Goal: Task Accomplishment & Management: Use online tool/utility

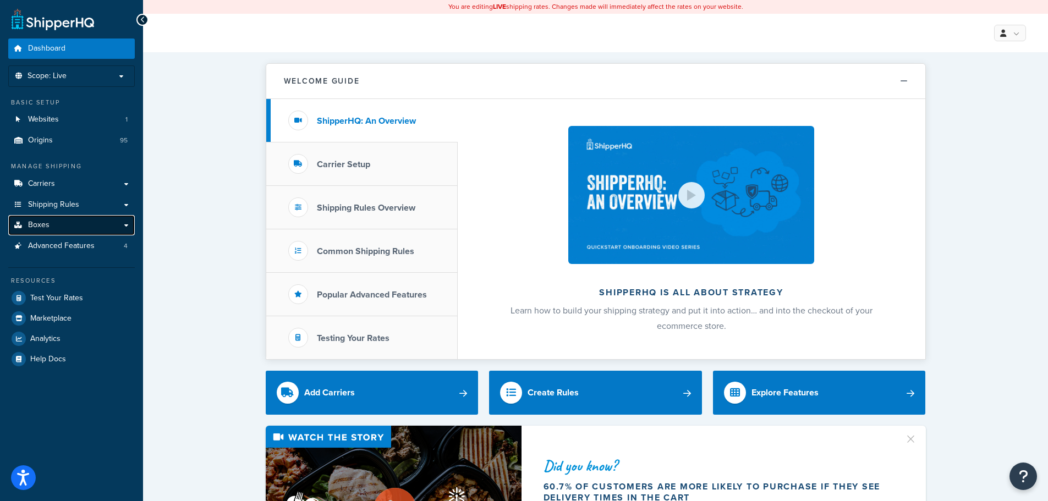
click at [66, 231] on link "Boxes" at bounding box center [71, 225] width 126 height 20
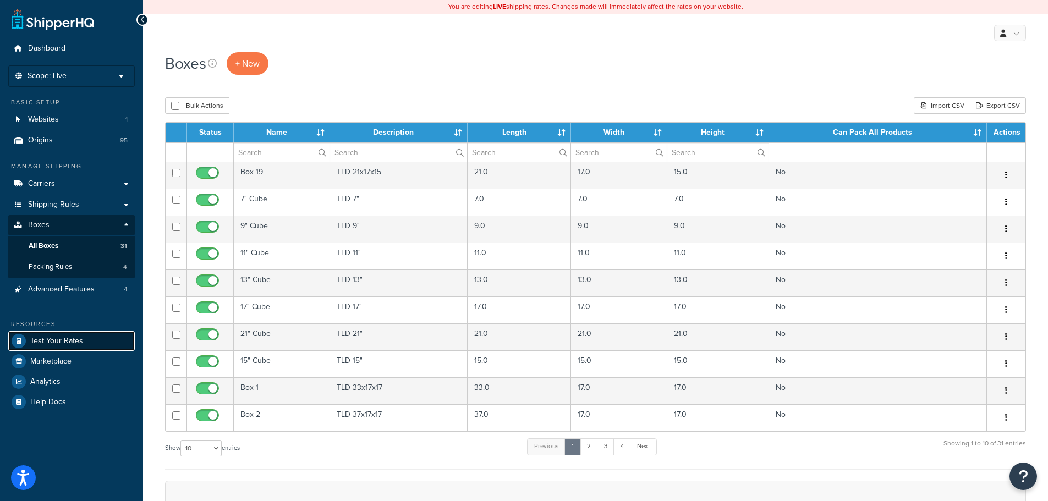
click at [58, 339] on span "Test Your Rates" at bounding box center [56, 341] width 53 height 9
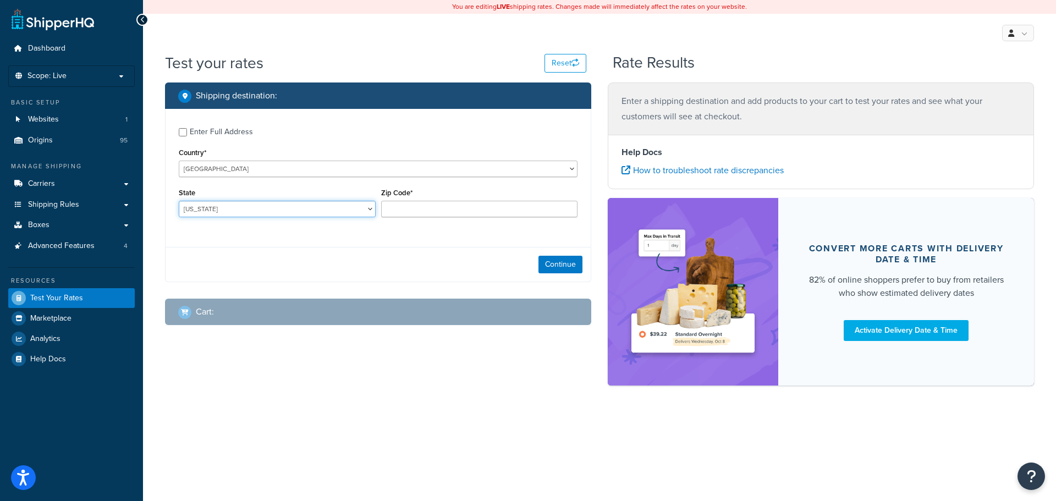
click at [337, 211] on select "Alabama Alaska American Samoa Arizona Arkansas Armed Forces Americas Armed Forc…" at bounding box center [277, 209] width 197 height 16
click at [179, 201] on select "Alabama Alaska American Samoa Arizona Arkansas Armed Forces Americas Armed Forc…" at bounding box center [277, 209] width 197 height 16
select select "SC"
click at [410, 211] on input "Zip Code*" at bounding box center [479, 209] width 197 height 16
type input "29488"
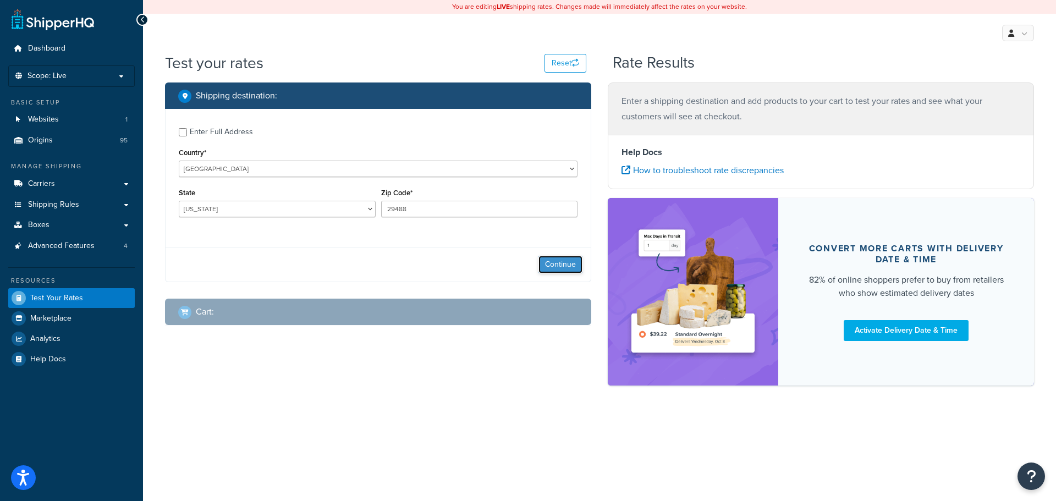
click at [561, 262] on button "Continue" at bounding box center [560, 265] width 44 height 18
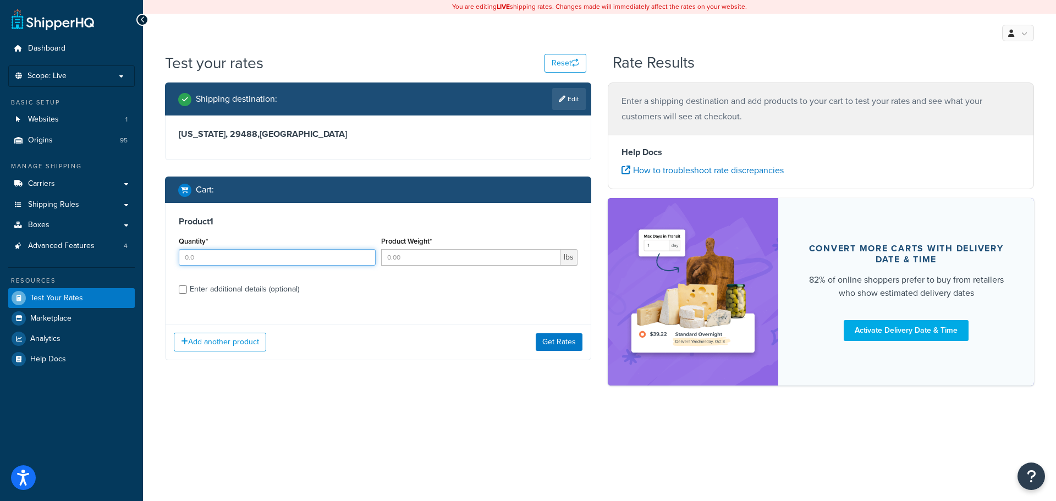
click at [280, 262] on input "Quantity*" at bounding box center [277, 257] width 197 height 16
type input "1"
type input "18"
click at [278, 282] on div "Enter additional details (optional)" at bounding box center [244, 289] width 109 height 15
click at [187, 285] on input "Enter additional details (optional)" at bounding box center [183, 289] width 8 height 8
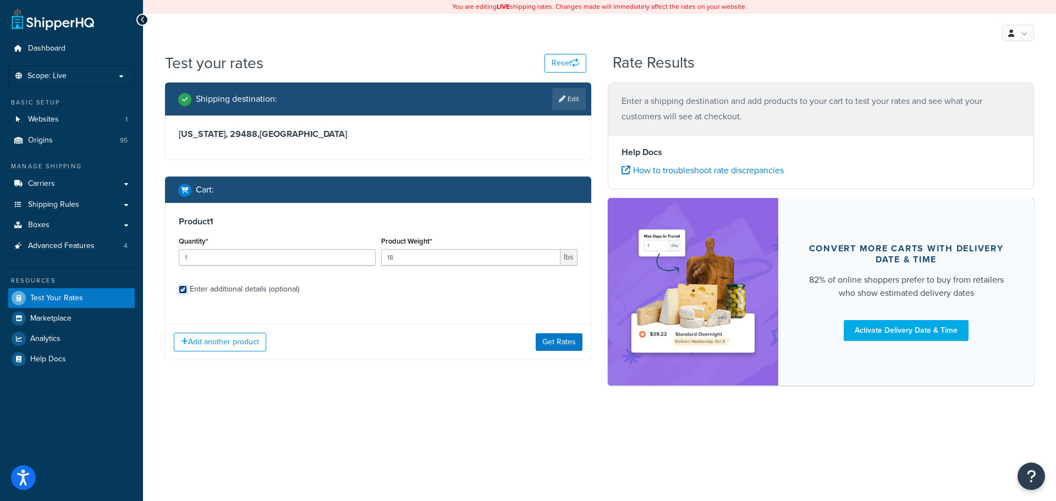
checkbox input "true"
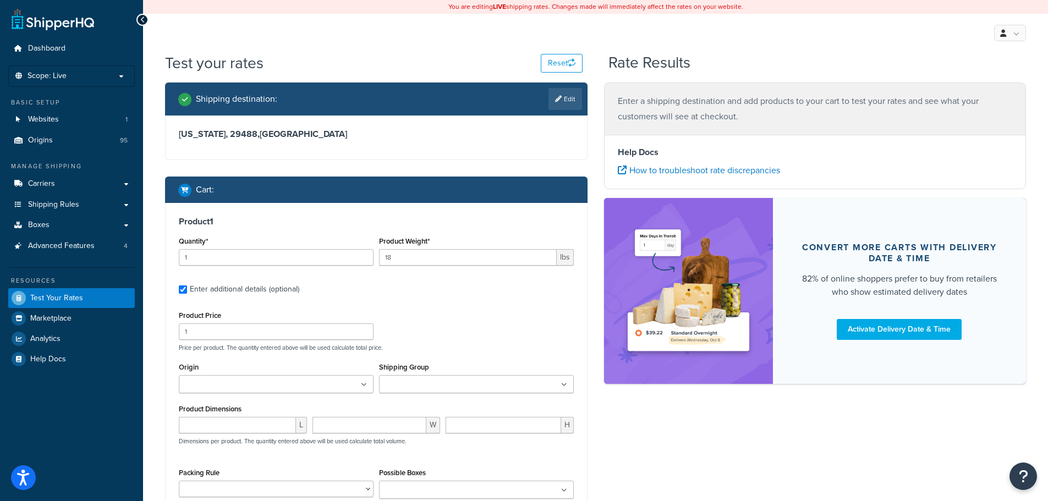
click at [269, 383] on ul at bounding box center [276, 384] width 195 height 18
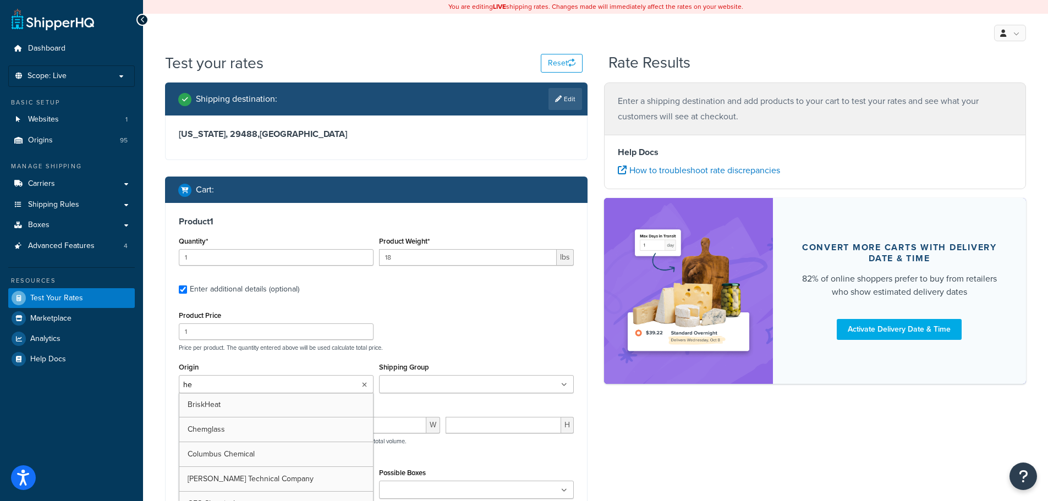
type input "hei"
click at [458, 406] on div "Product Dimensions L W H Dimensions per product. The quantity entered above wil…" at bounding box center [376, 432] width 395 height 56
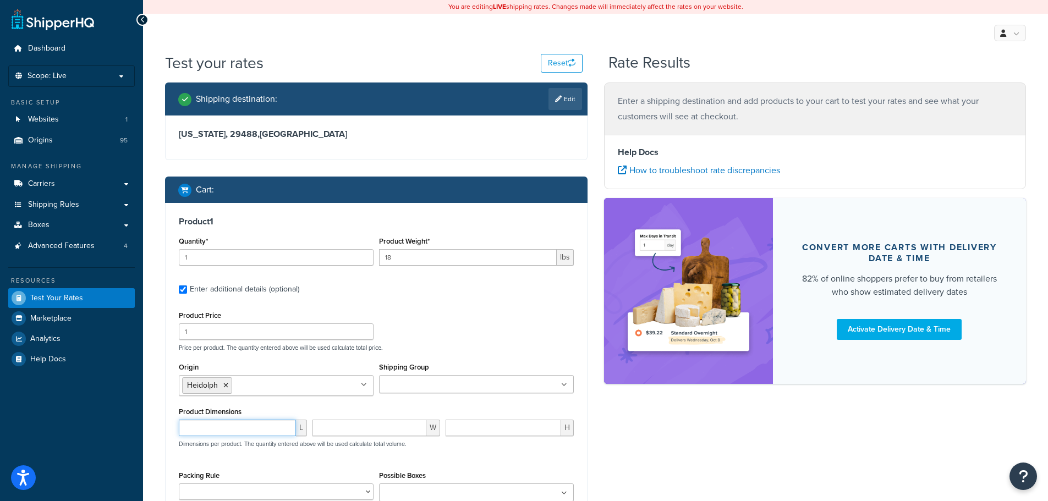
click at [224, 431] on input "number" at bounding box center [237, 428] width 117 height 16
type input "20"
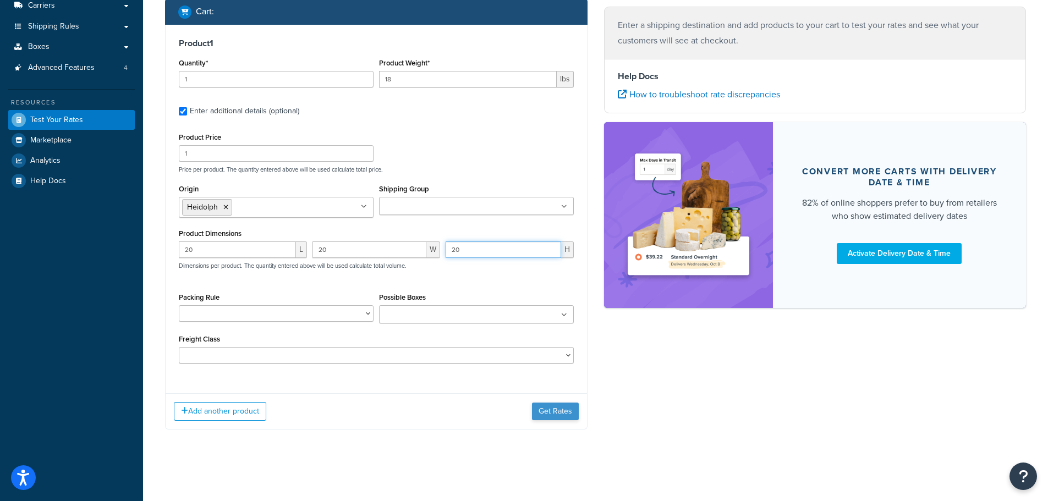
type input "20"
click at [563, 410] on button "Get Rates" at bounding box center [555, 412] width 47 height 18
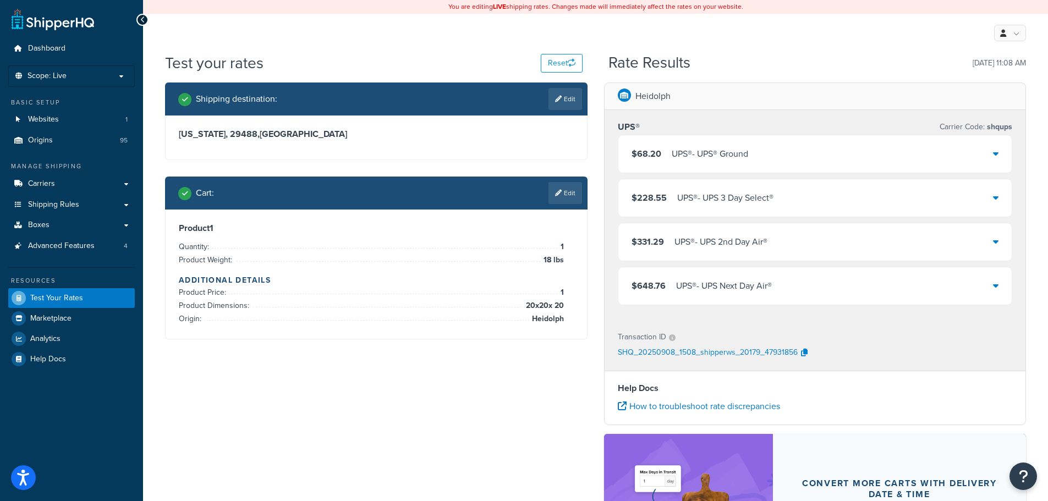
click at [779, 271] on div "$648.76 UPS® - UPS Next Day Air®" at bounding box center [815, 285] width 394 height 37
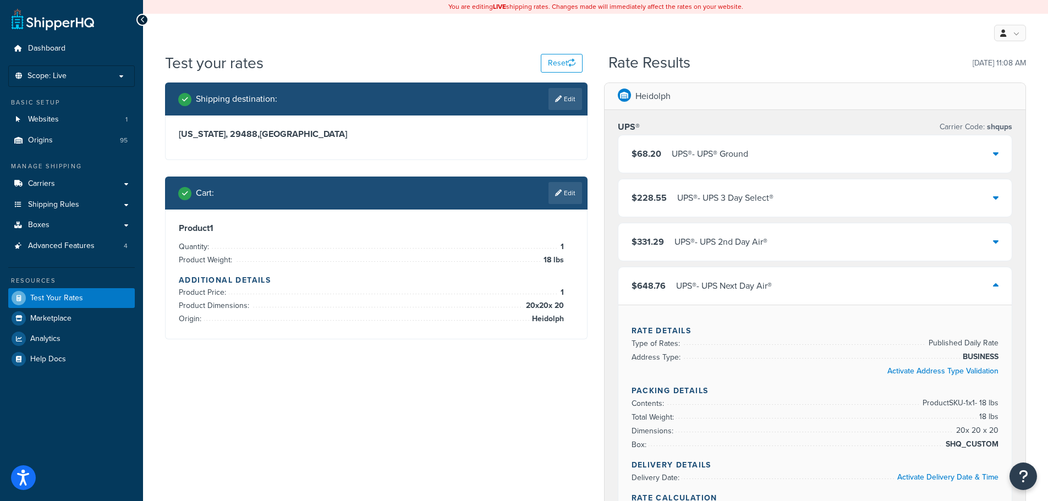
click at [552, 196] on link "Edit" at bounding box center [565, 193] width 34 height 22
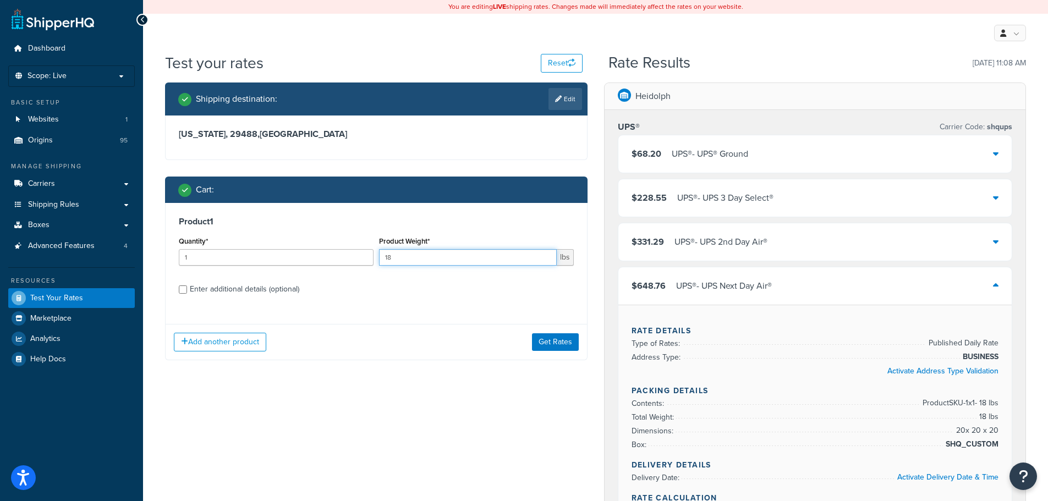
drag, startPoint x: 391, startPoint y: 255, endPoint x: 367, endPoint y: 257, distance: 24.3
click at [367, 257] on div "Quantity* 1 Product Weight* 18 lbs" at bounding box center [376, 254] width 400 height 40
type input "4"
click at [209, 351] on button "Add another product" at bounding box center [220, 342] width 92 height 19
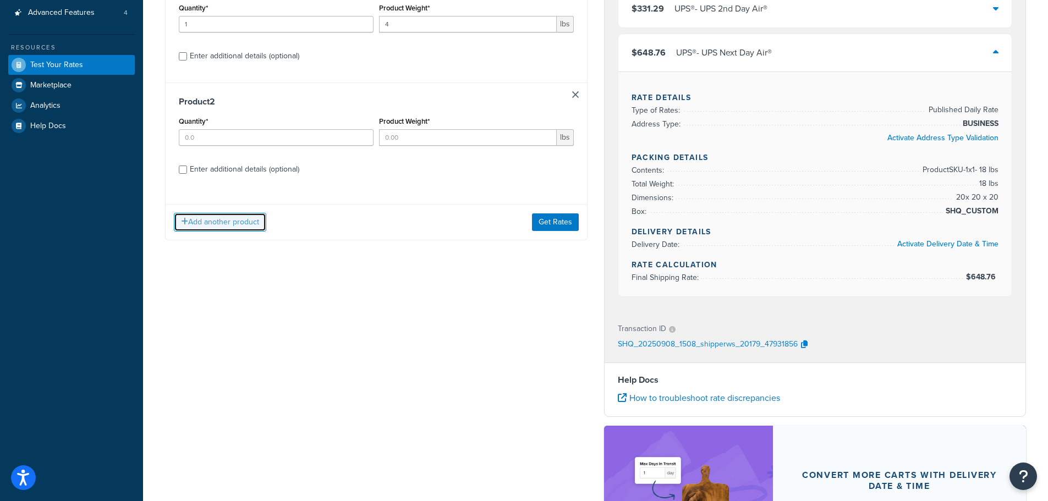
scroll to position [165, 0]
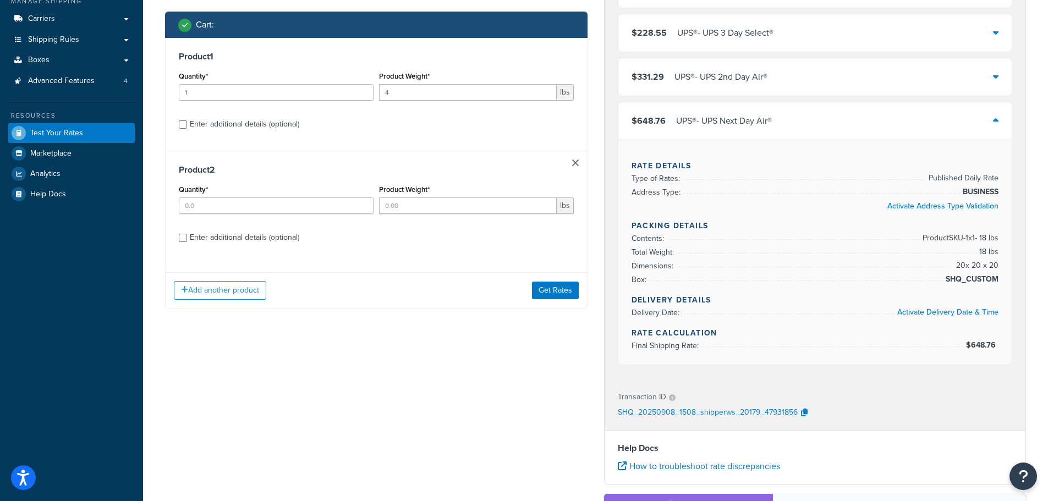
click at [574, 165] on link at bounding box center [575, 162] width 7 height 7
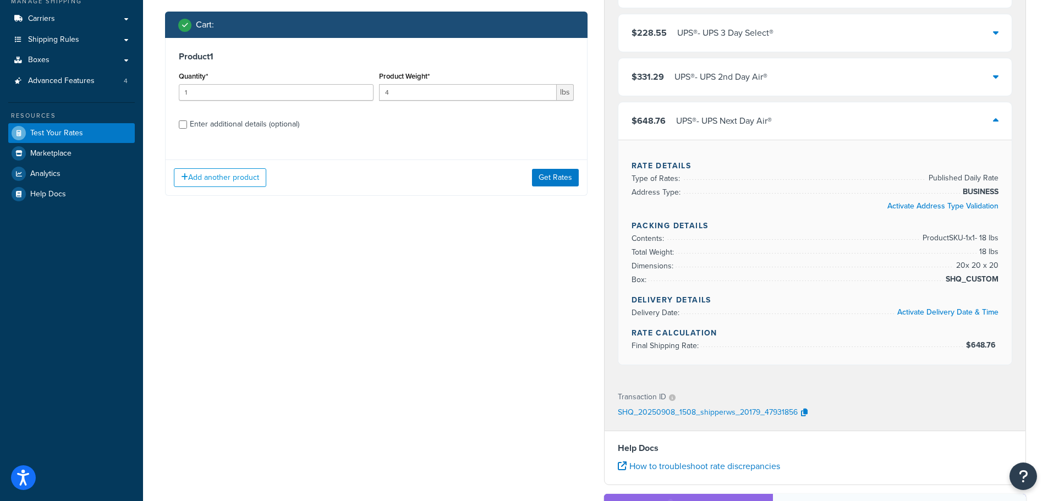
click at [291, 125] on div "Enter additional details (optional)" at bounding box center [244, 124] width 109 height 15
click at [187, 125] on input "Enter additional details (optional)" at bounding box center [183, 124] width 8 height 8
checkbox input "true"
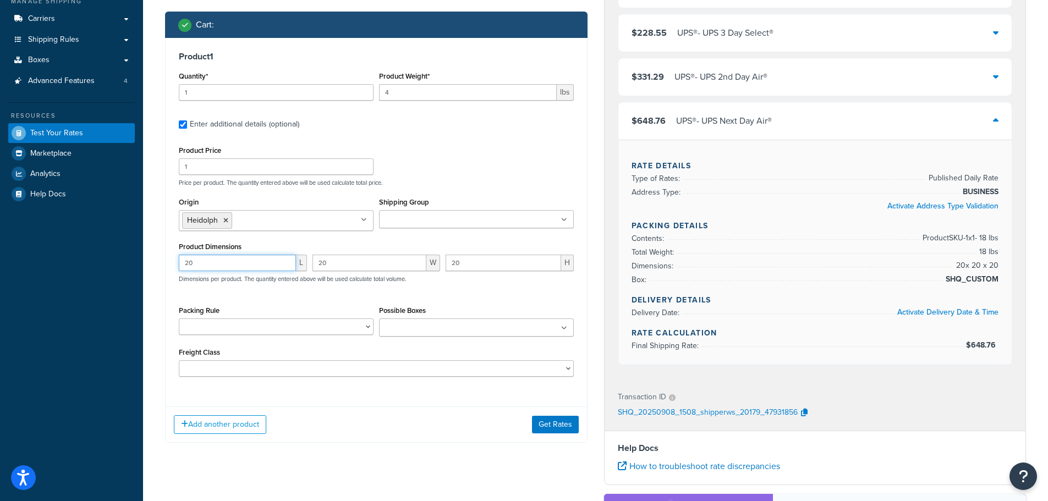
drag, startPoint x: 227, startPoint y: 269, endPoint x: 155, endPoint y: 261, distance: 72.5
click at [153, 260] on div "Test your rates Reset Rate Results 09/08/2025, 11:08 AM Shipping destination : …" at bounding box center [595, 302] width 905 height 831
type input "7"
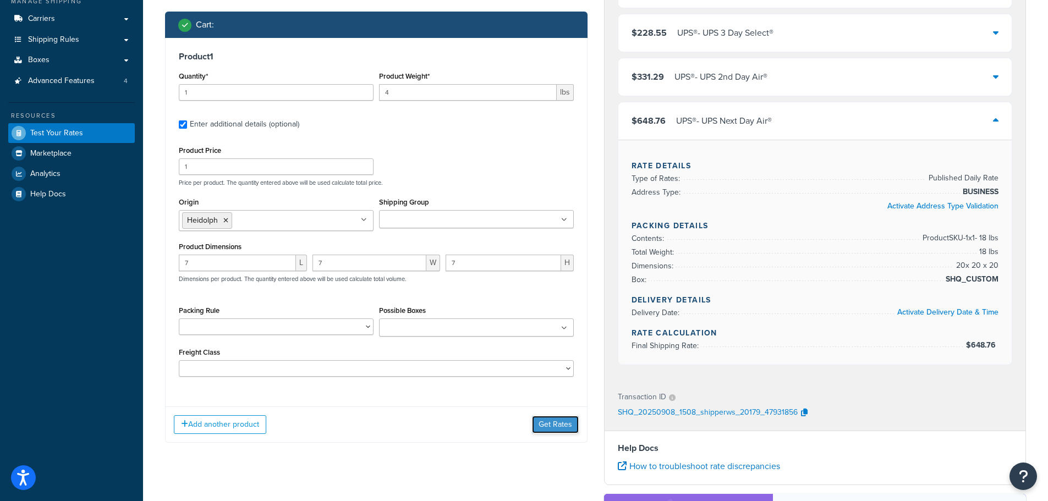
click at [565, 424] on button "Get Rates" at bounding box center [555, 425] width 47 height 18
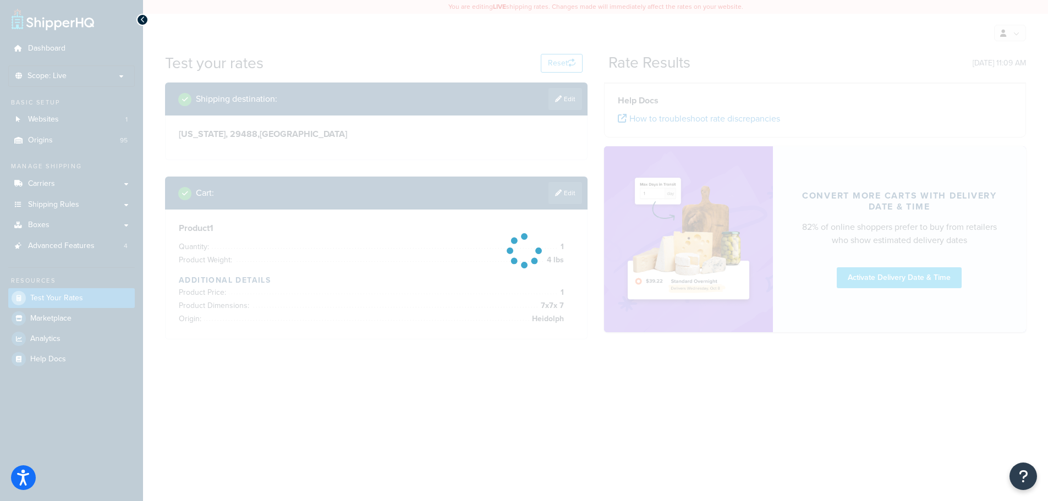
scroll to position [0, 0]
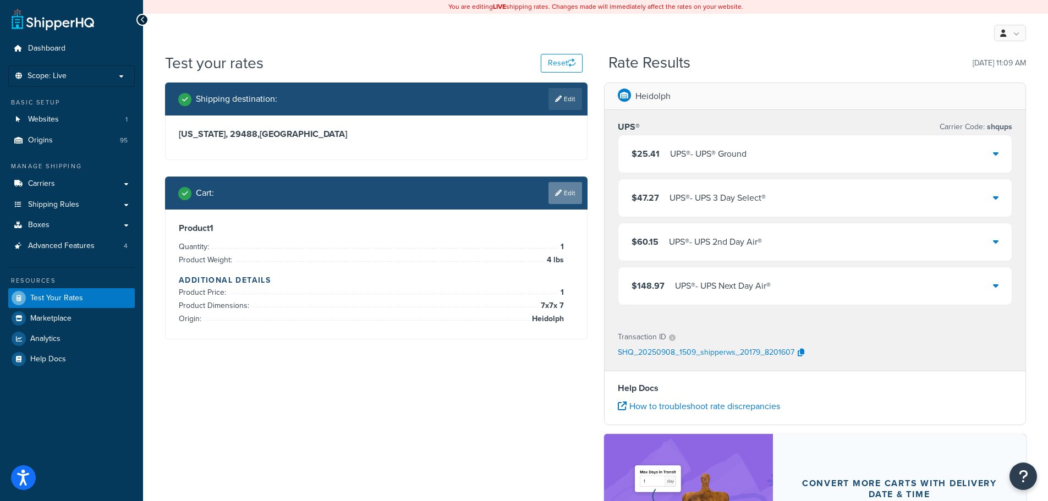
click at [574, 200] on link "Edit" at bounding box center [565, 193] width 34 height 22
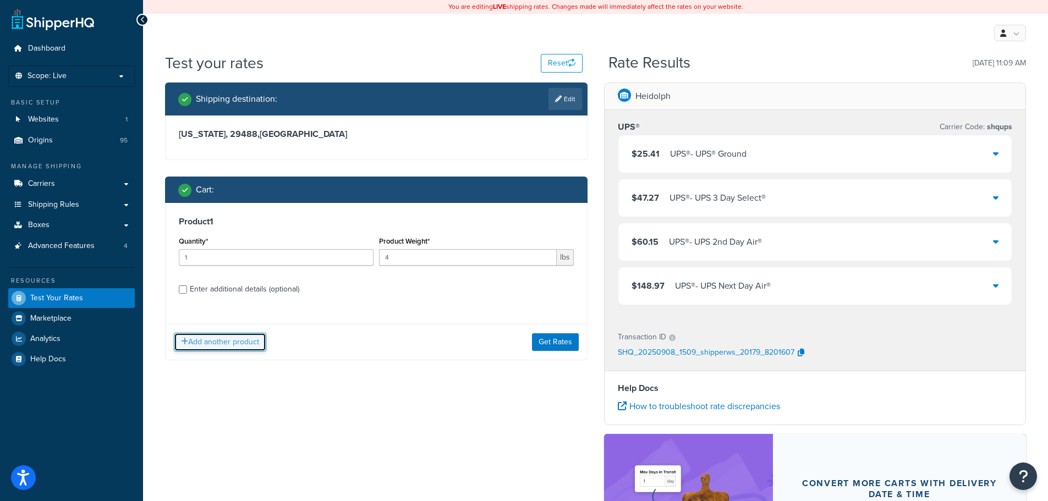
click at [230, 345] on button "Add another product" at bounding box center [220, 342] width 92 height 19
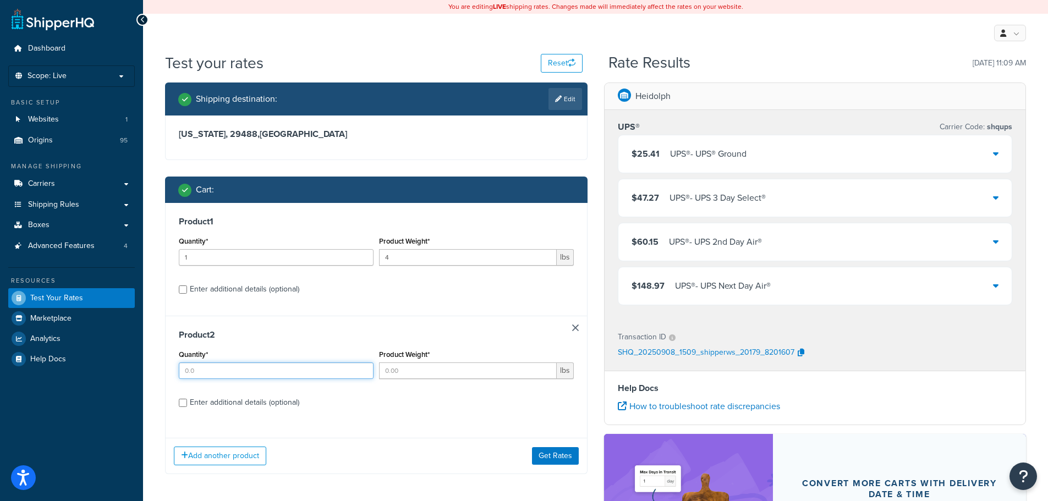
click at [202, 375] on input "Quantity*" at bounding box center [276, 370] width 195 height 16
type input "1"
type input "18"
click at [223, 404] on div "Enter additional details (optional)" at bounding box center [244, 402] width 109 height 15
click at [187, 404] on input "Enter additional details (optional)" at bounding box center [183, 403] width 8 height 8
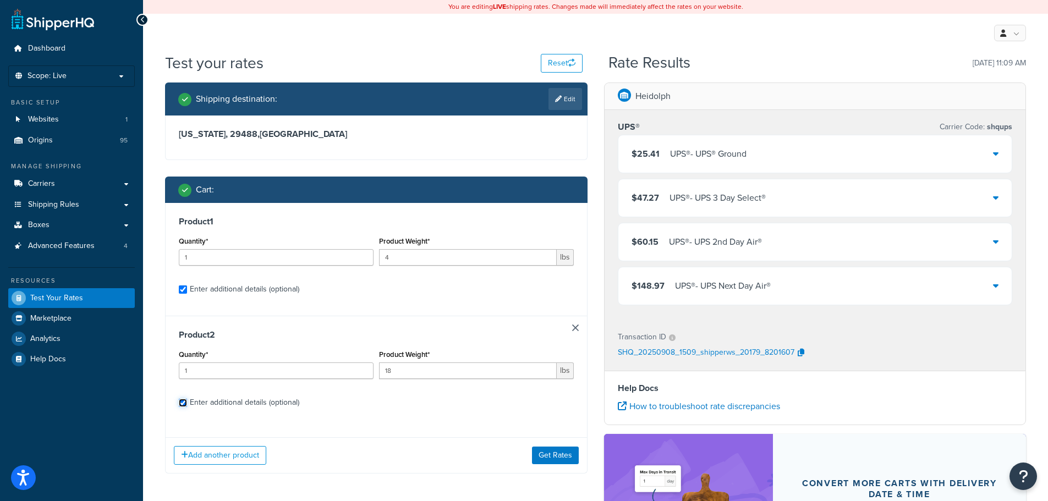
checkbox input "true"
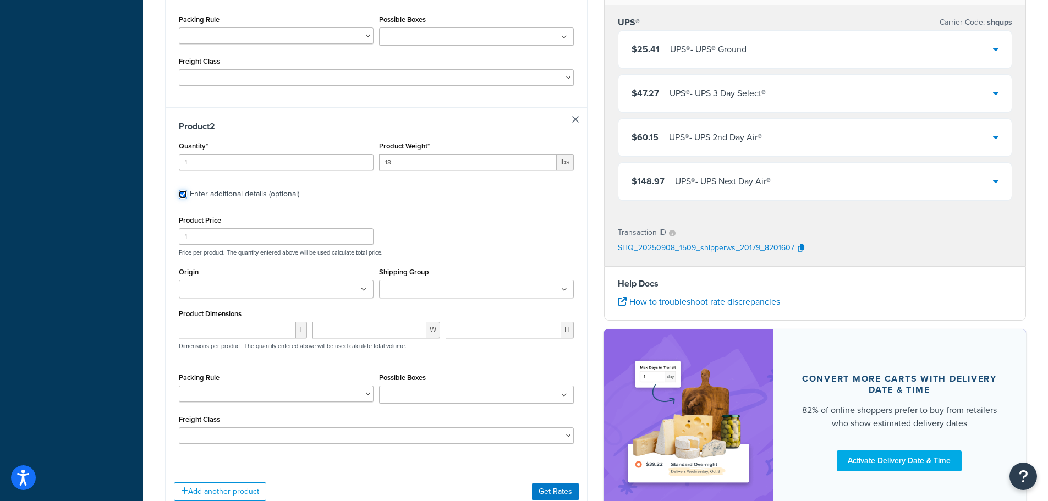
scroll to position [495, 0]
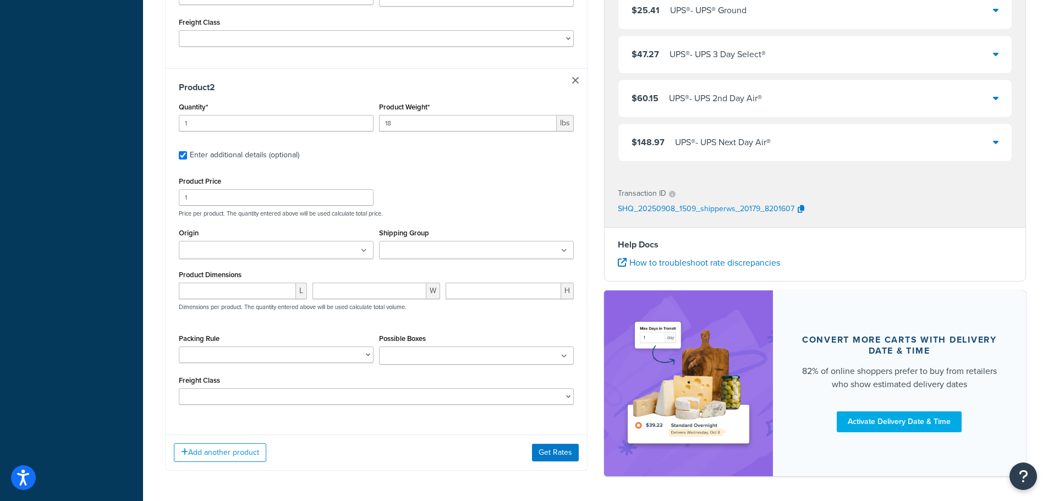
click at [235, 250] on input "Origin" at bounding box center [230, 251] width 97 height 12
type input "hei"
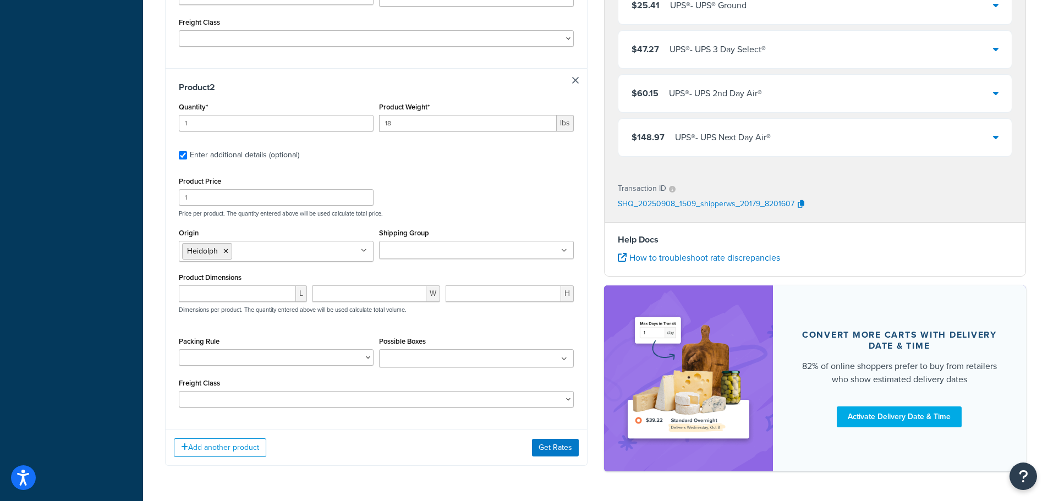
click at [113, 325] on div "Dashboard Scope: Live Basic Setup Websites 1 Origins 95 Manage Shipping Carrier…" at bounding box center [71, 21] width 143 height 1032
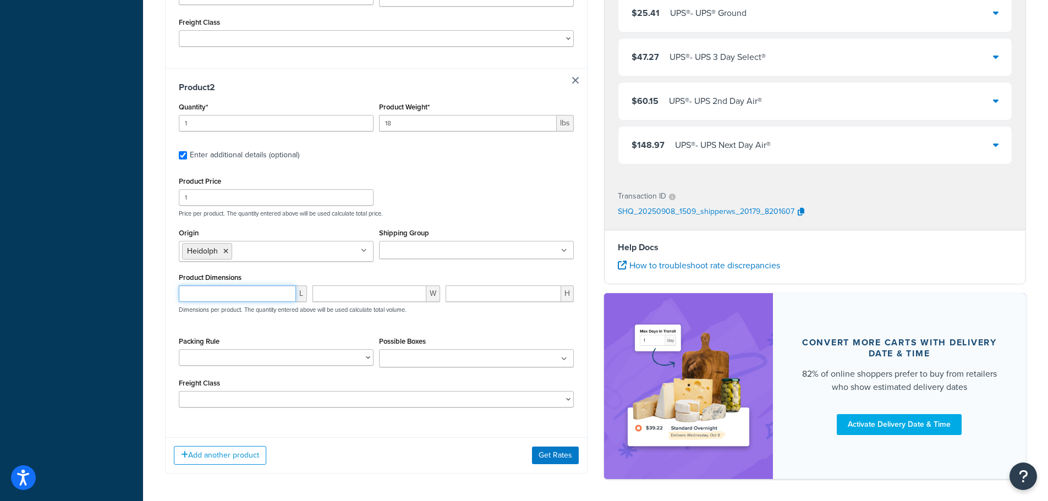
click at [201, 300] on input "number" at bounding box center [237, 293] width 117 height 16
type input "20"
click at [547, 460] on button "Get Rates" at bounding box center [555, 456] width 47 height 18
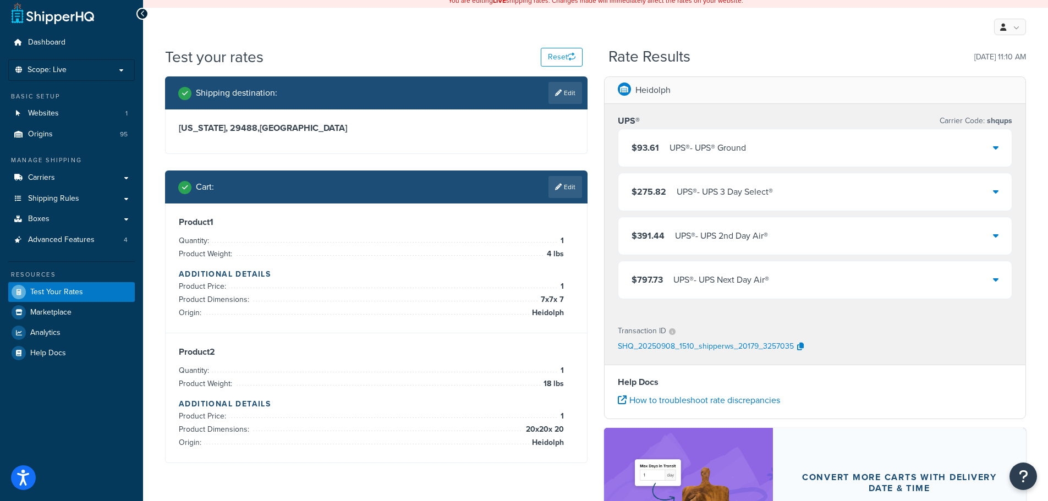
scroll to position [0, 0]
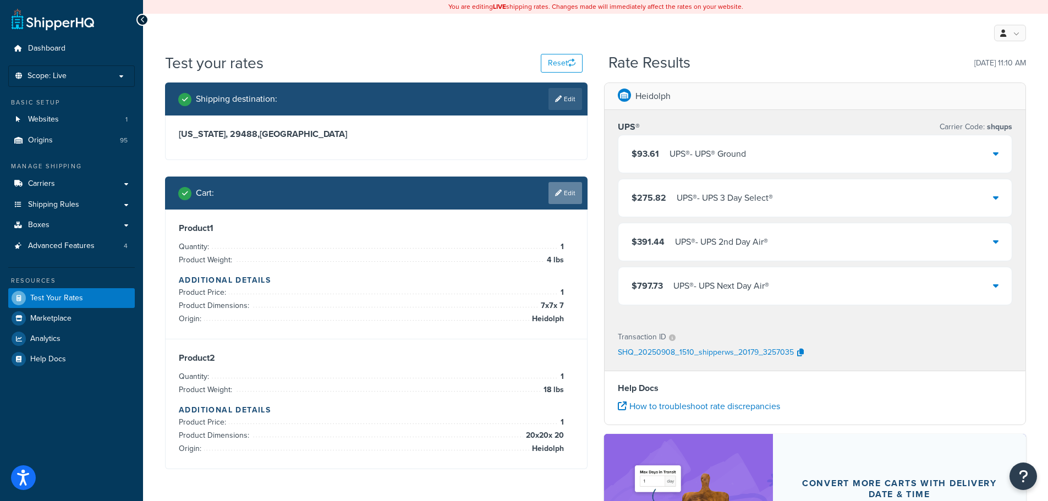
click at [554, 184] on link "Edit" at bounding box center [565, 193] width 34 height 22
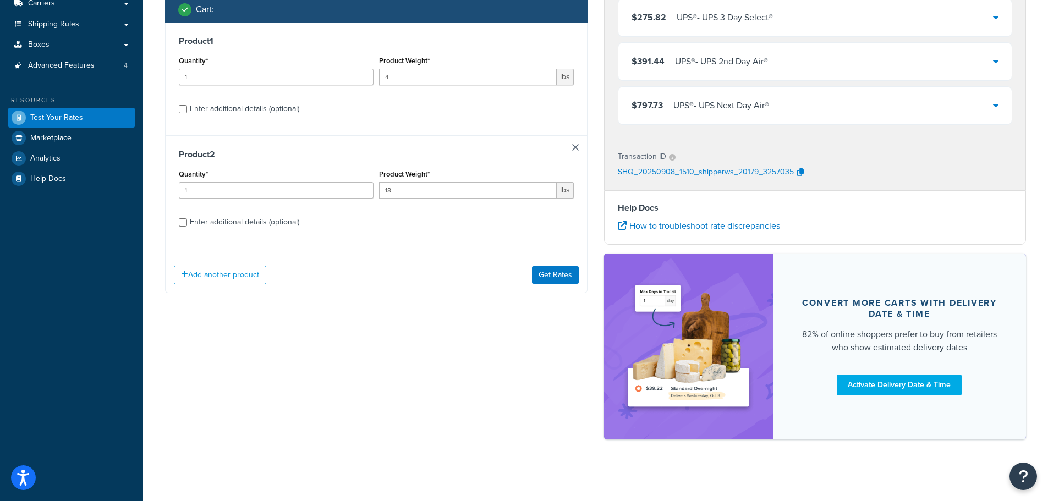
scroll to position [185, 0]
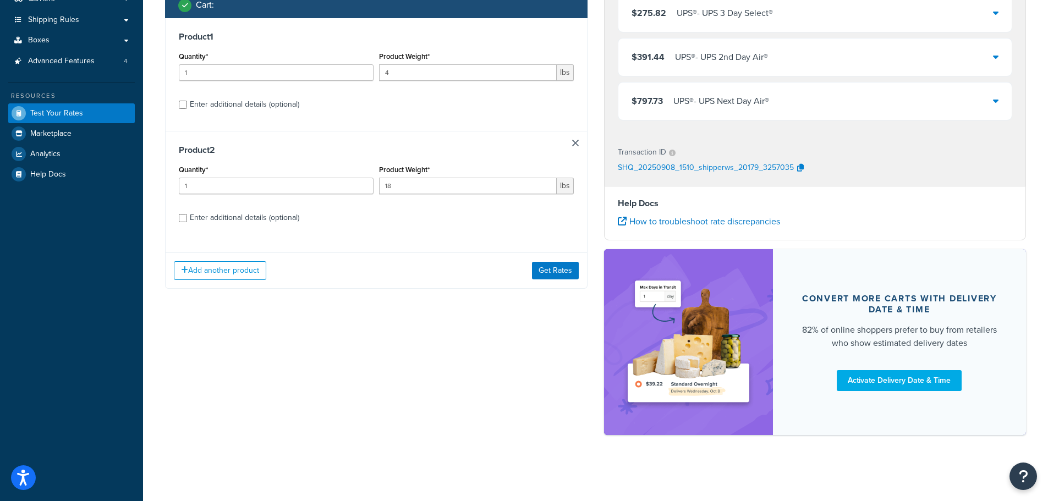
click at [262, 217] on div "Enter additional details (optional)" at bounding box center [244, 217] width 109 height 15
click at [187, 217] on input "Enter additional details (optional)" at bounding box center [183, 218] width 8 height 8
checkbox input "true"
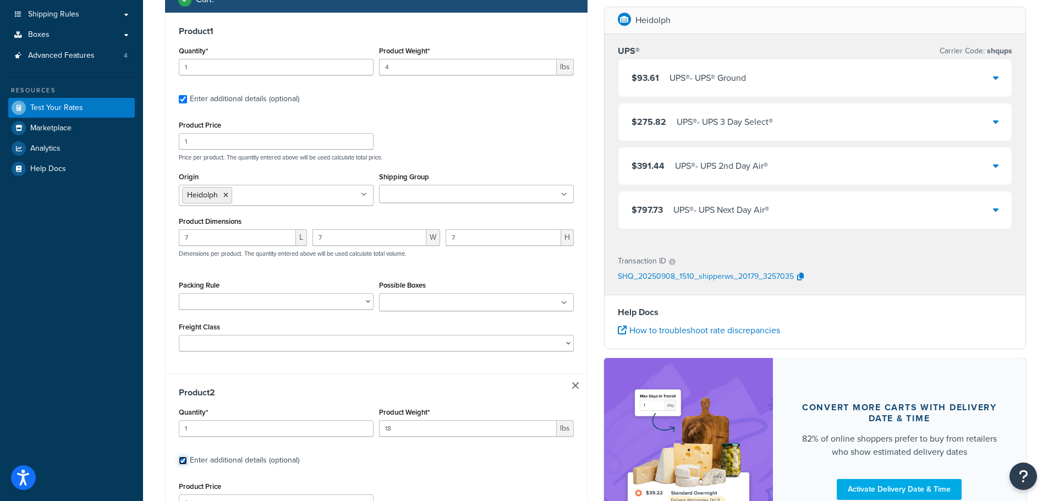
scroll to position [247, 0]
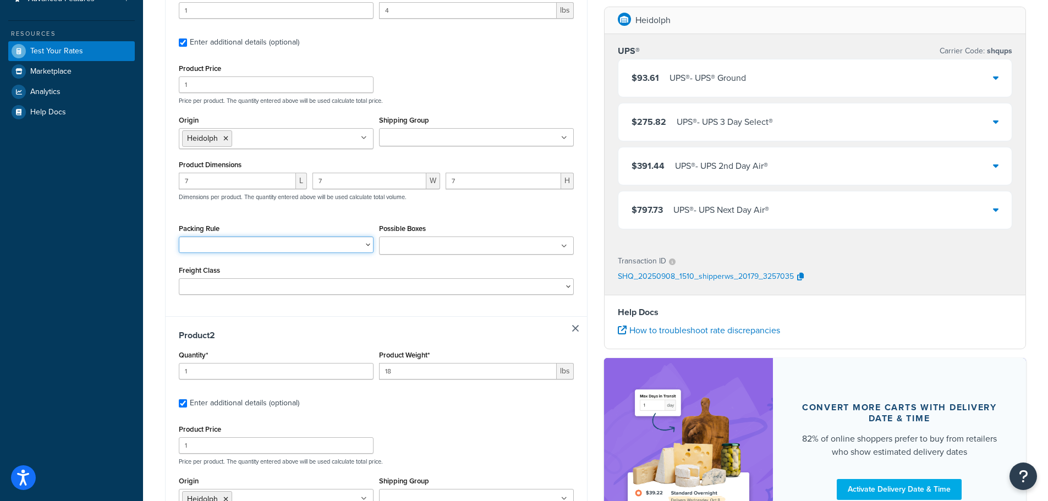
click at [327, 253] on select "ASFILTERS FP-PH PSEP TLDWAREHOUSE" at bounding box center [276, 244] width 195 height 16
select select "58108"
click at [179, 238] on select "ASFILTERS FP-PH PSEP TLDWAREHOUSE" at bounding box center [276, 244] width 195 height 16
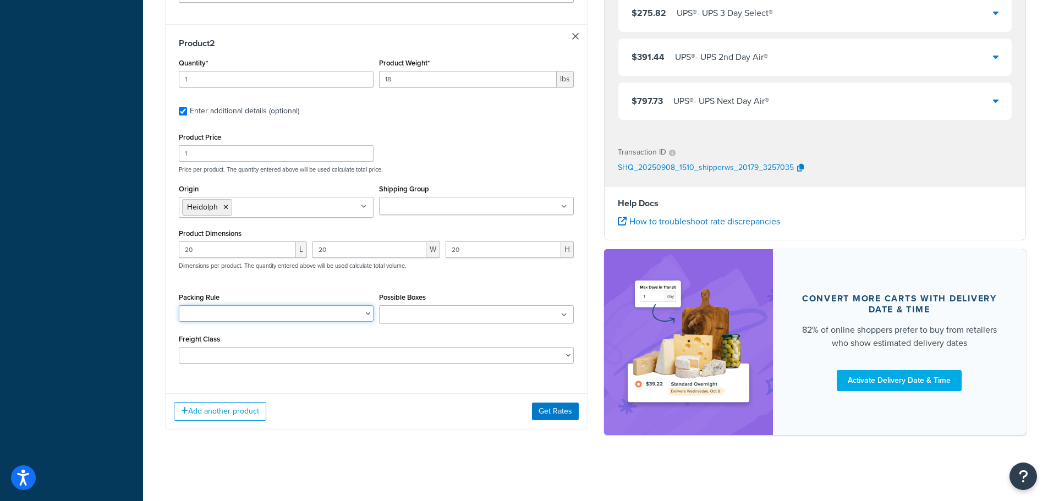
click at [258, 317] on select "ASFILTERS FP-PH PSEP TLDWAREHOUSE" at bounding box center [276, 313] width 195 height 16
select select "58108"
click at [179, 305] on select "ASFILTERS FP-PH PSEP TLDWAREHOUSE" at bounding box center [276, 313] width 195 height 16
click at [566, 409] on button "Get Rates" at bounding box center [555, 412] width 47 height 18
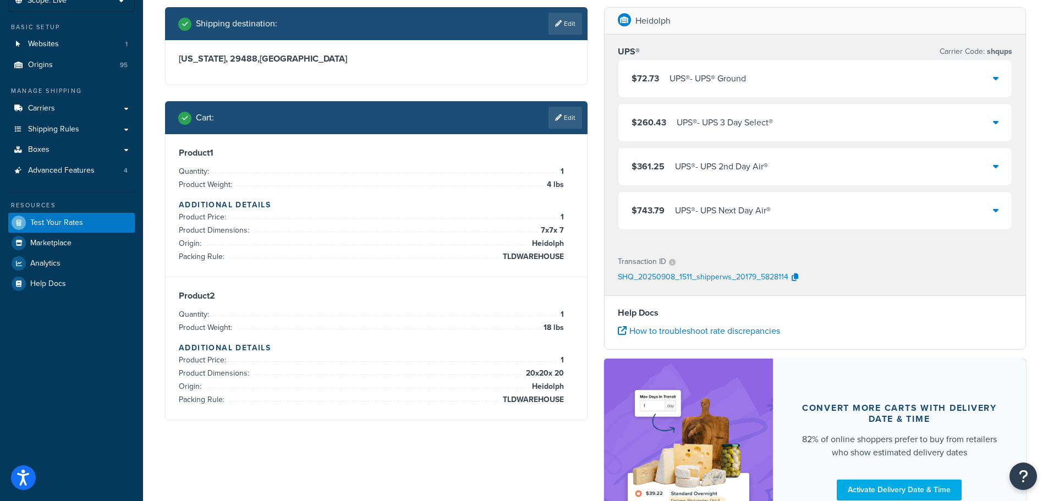
scroll to position [75, 0]
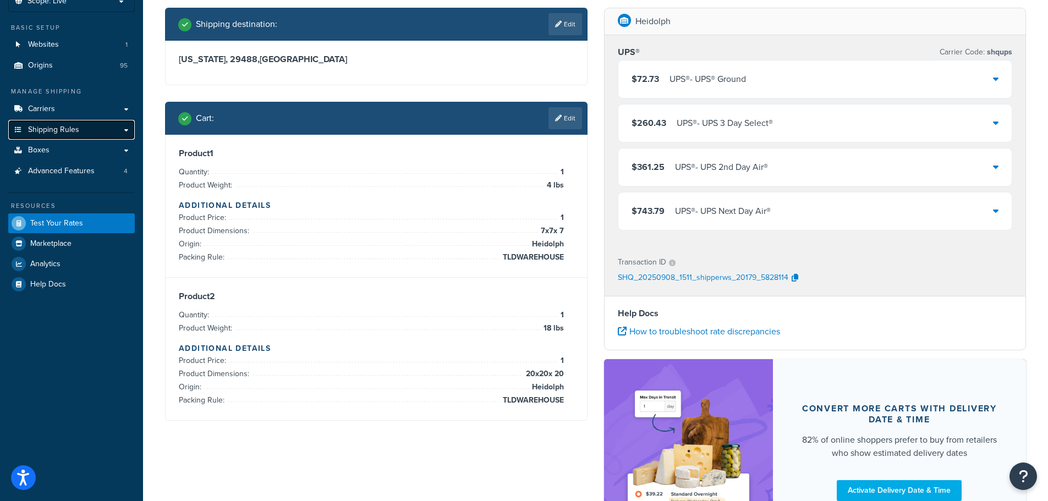
click at [62, 136] on link "Shipping Rules" at bounding box center [71, 130] width 126 height 20
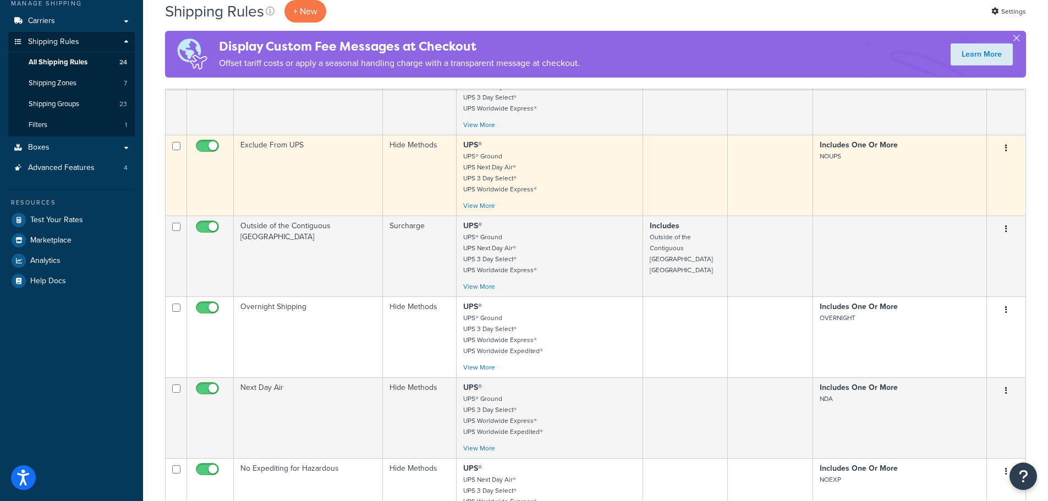
scroll to position [165, 0]
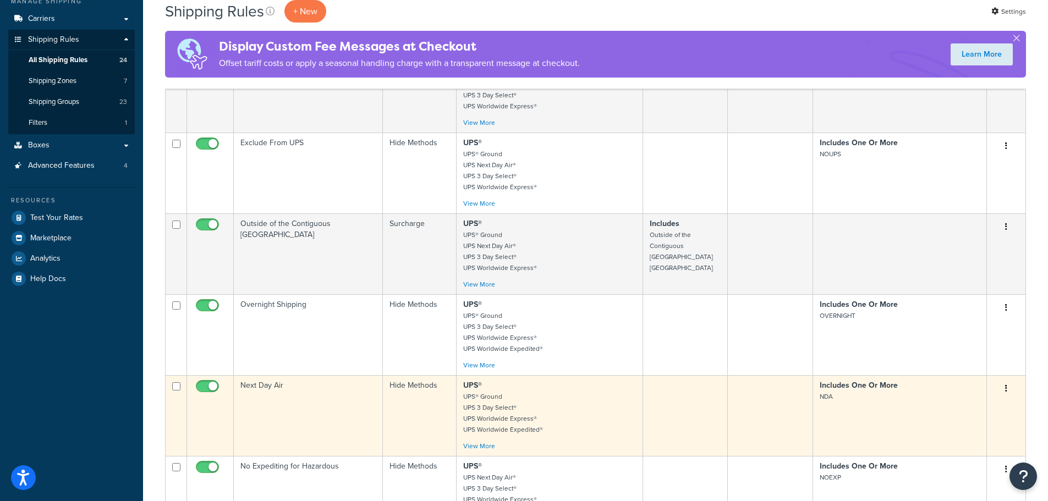
click at [771, 417] on td at bounding box center [770, 415] width 85 height 81
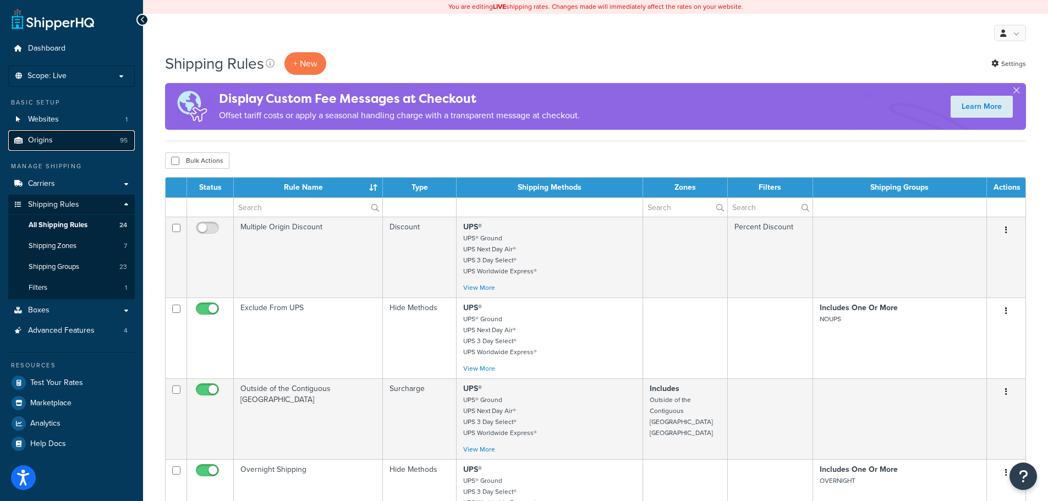
click at [56, 131] on link "Origins 95" at bounding box center [71, 140] width 126 height 20
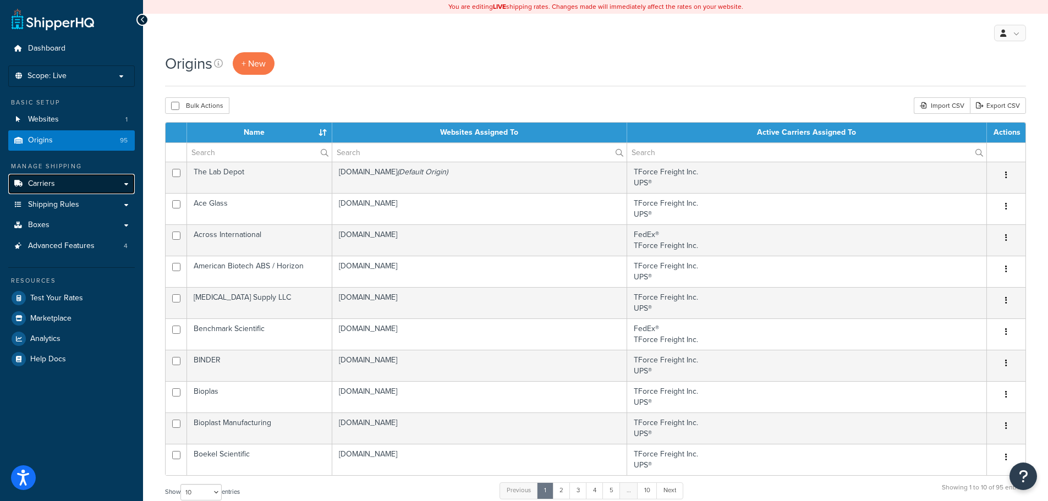
click at [43, 189] on link "Carriers" at bounding box center [71, 184] width 126 height 20
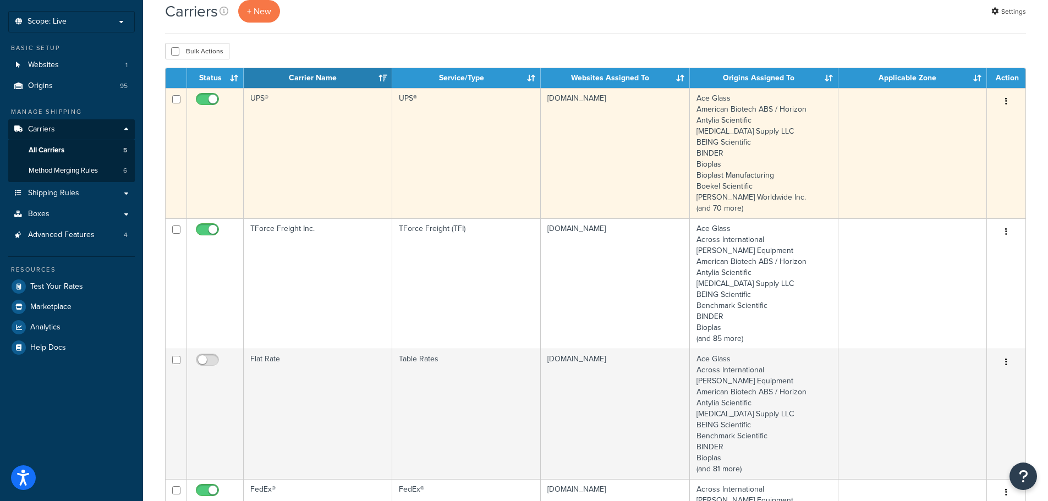
scroll to position [55, 0]
click at [317, 177] on td "UPS®" at bounding box center [318, 152] width 148 height 130
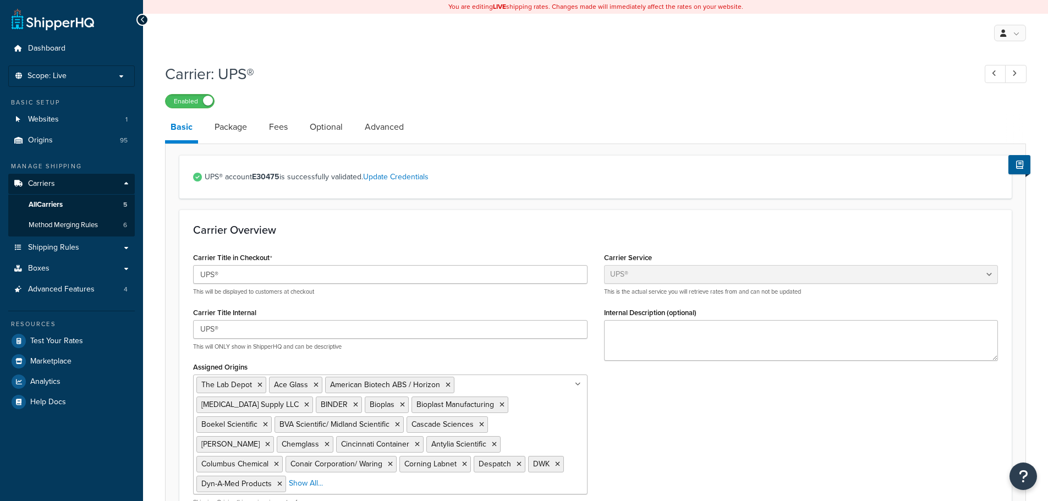
select select "ups"
select select "53"
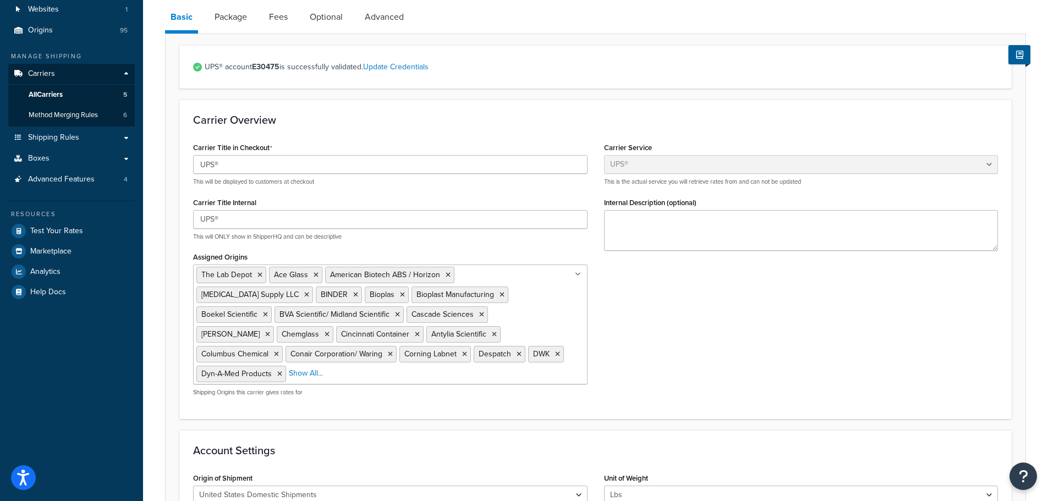
scroll to position [93, 0]
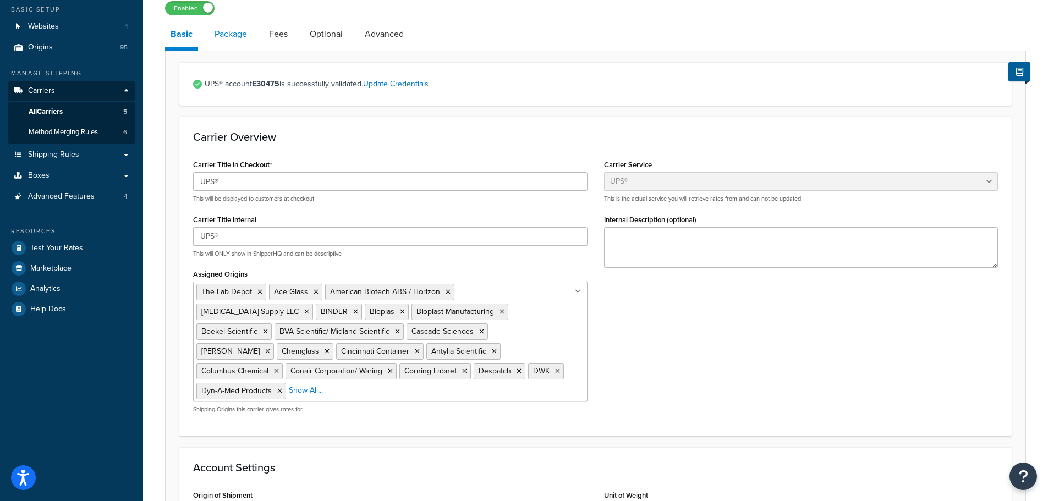
click at [243, 36] on link "Package" at bounding box center [230, 34] width 43 height 26
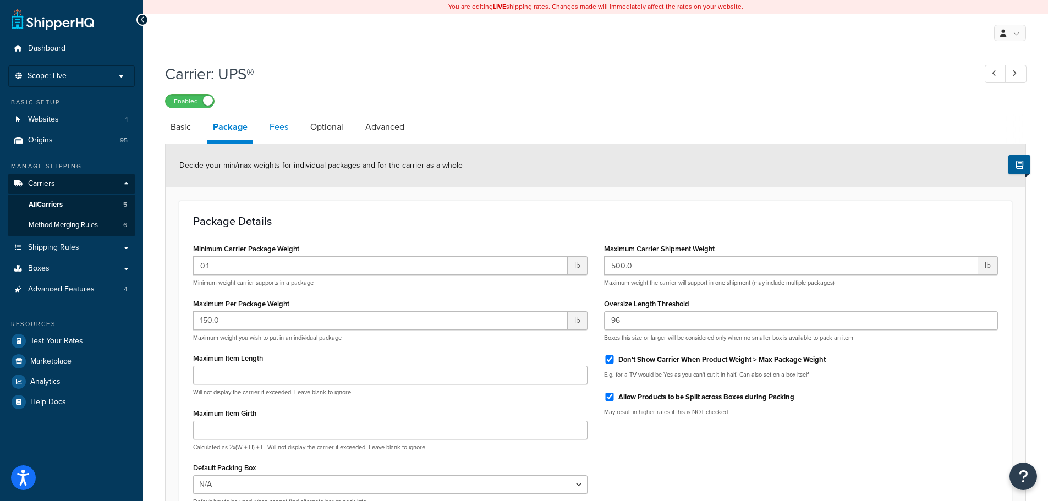
click at [285, 125] on link "Fees" at bounding box center [279, 127] width 30 height 26
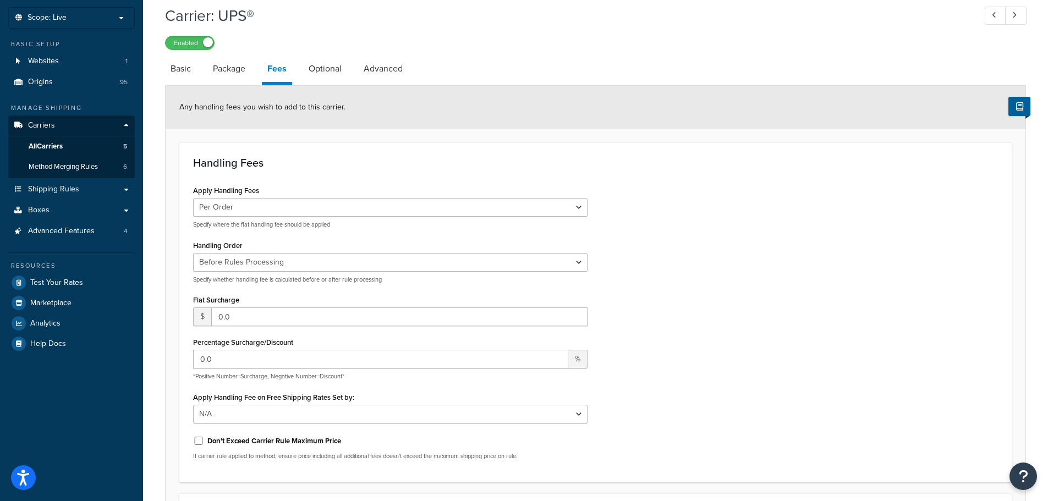
scroll to position [56, 0]
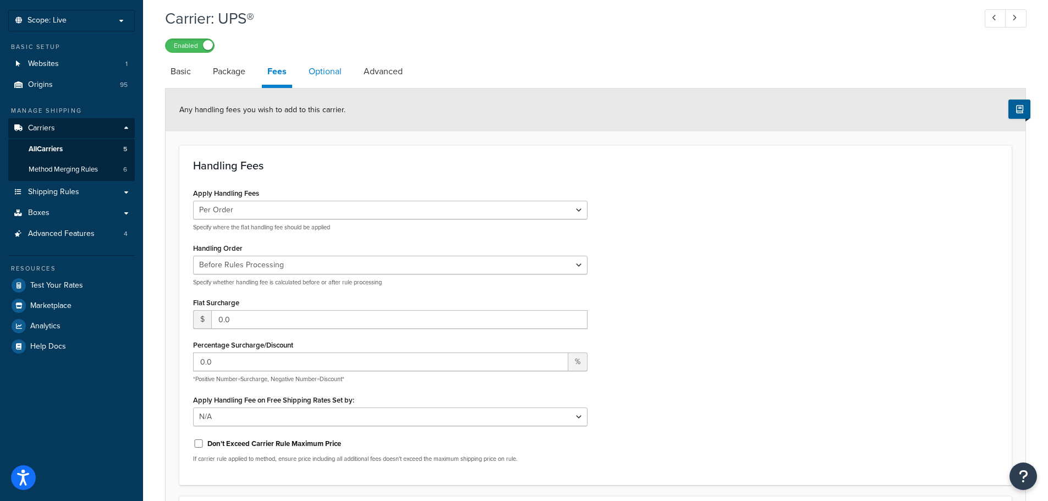
click at [315, 80] on link "Optional" at bounding box center [325, 71] width 44 height 26
select select "118731"
select select "business"
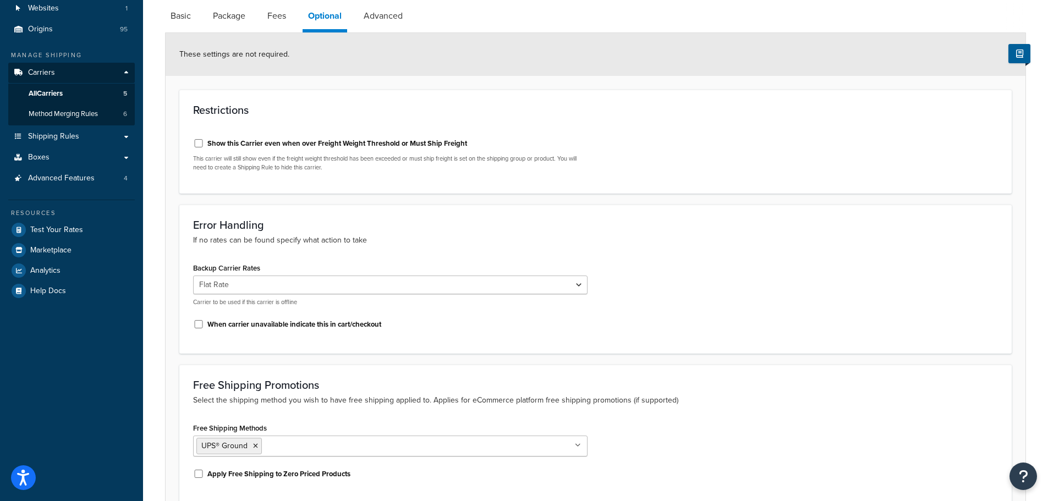
scroll to position [111, 0]
click at [376, 23] on link "Advanced" at bounding box center [383, 16] width 50 height 26
select select "false"
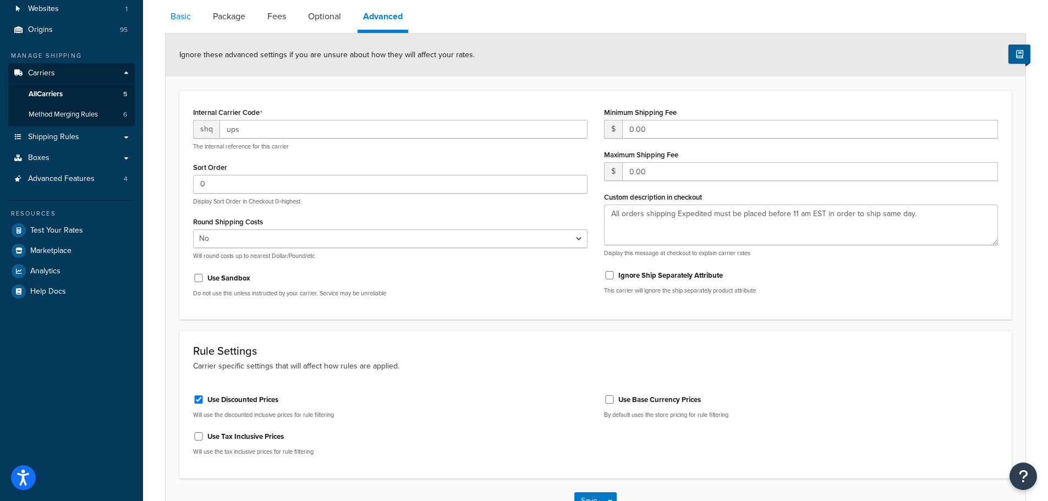
click at [180, 16] on link "Basic" at bounding box center [180, 16] width 31 height 26
select select "ups"
select select "53"
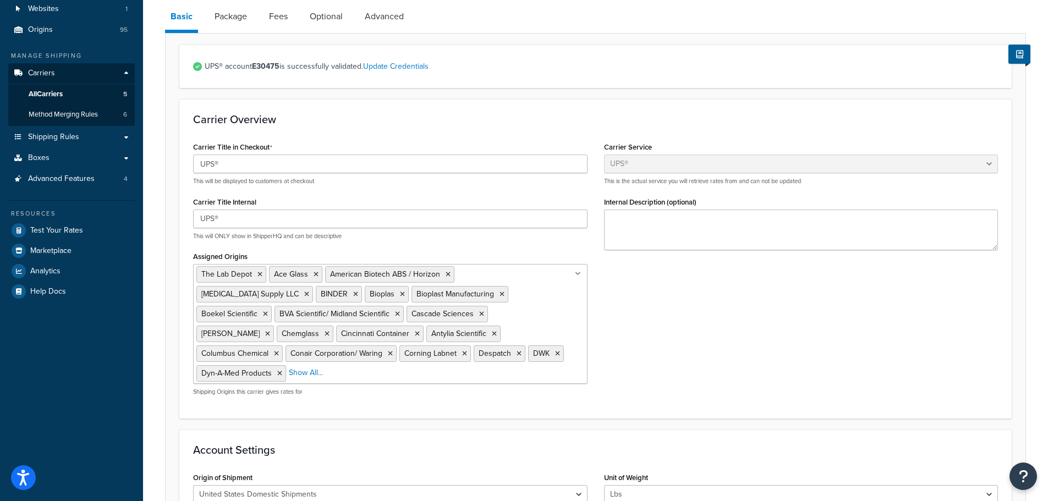
scroll to position [56, 0]
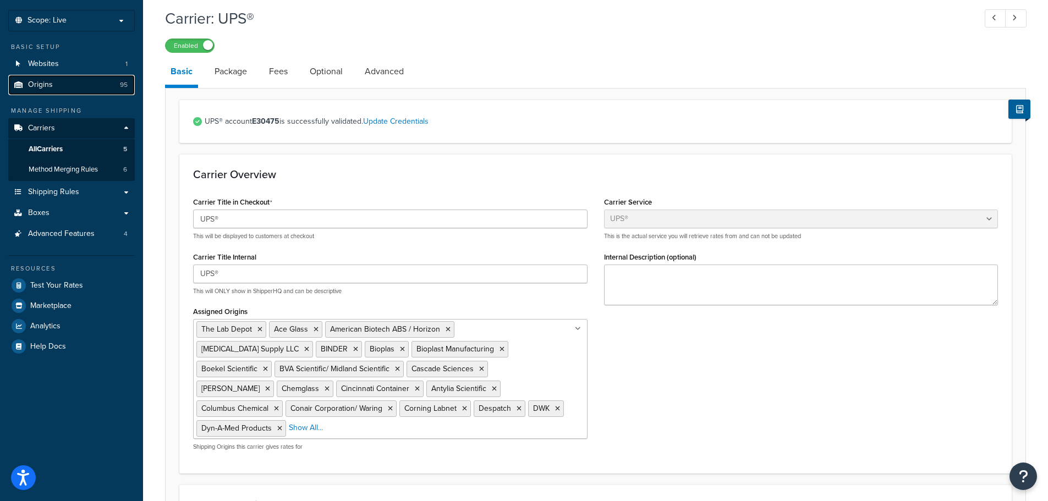
click at [46, 82] on span "Origins" at bounding box center [40, 84] width 25 height 9
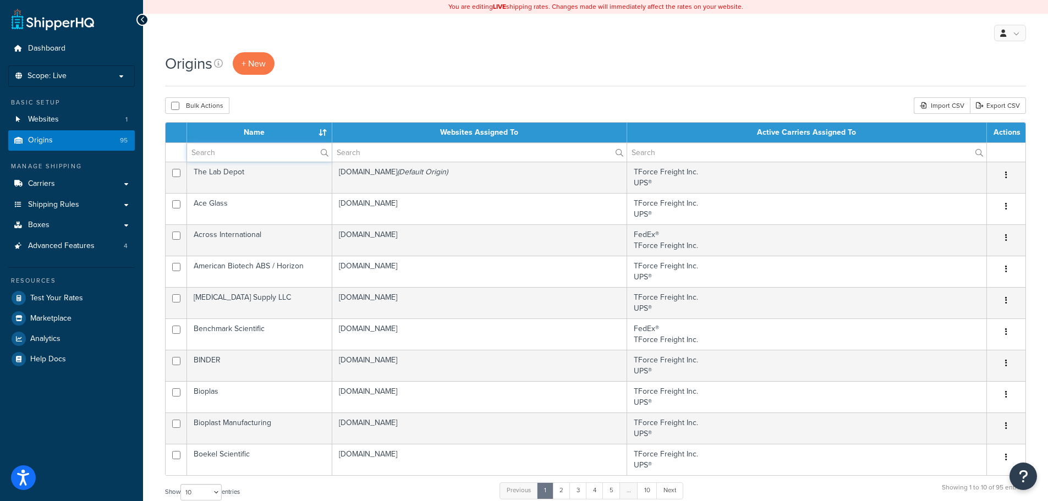
click at [279, 159] on input "text" at bounding box center [259, 152] width 145 height 19
type input "heidolph"
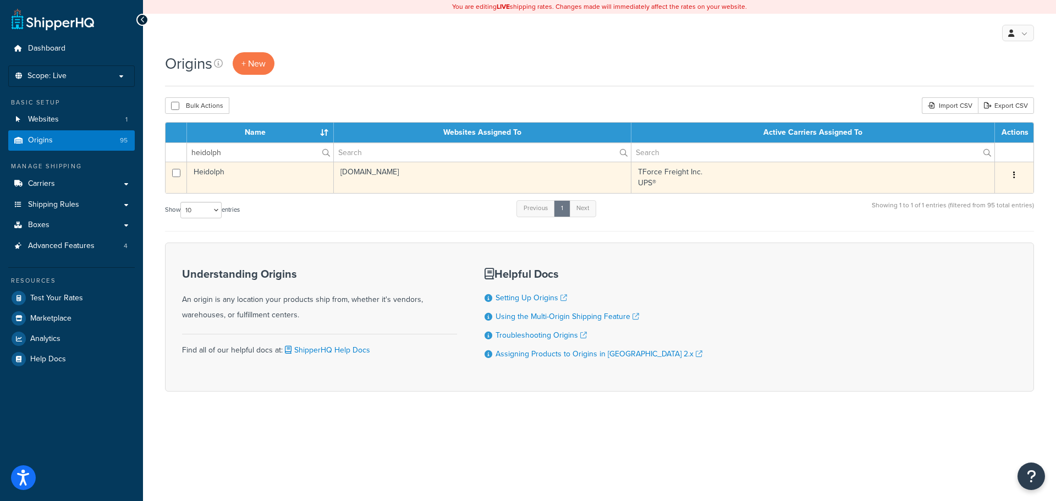
click at [316, 175] on td "Heidolph" at bounding box center [260, 177] width 147 height 31
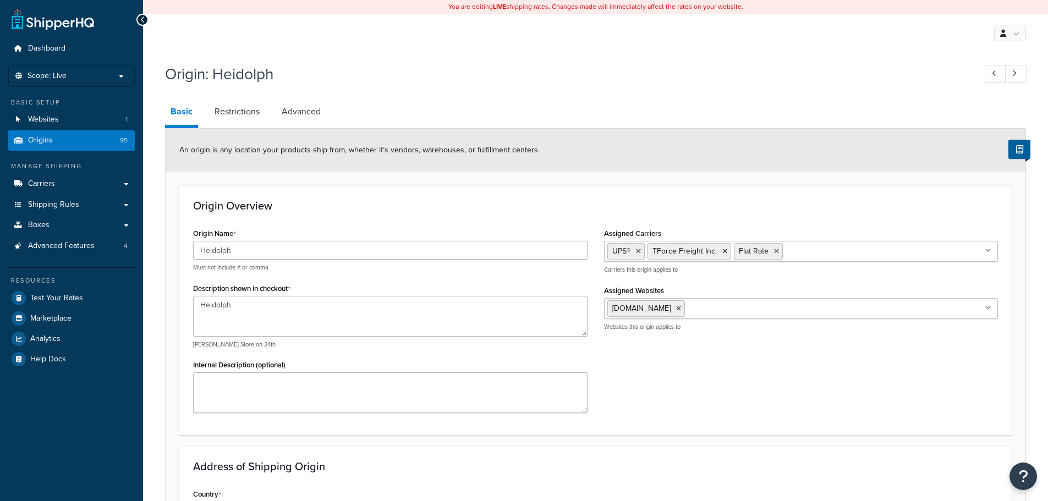
select select "13"
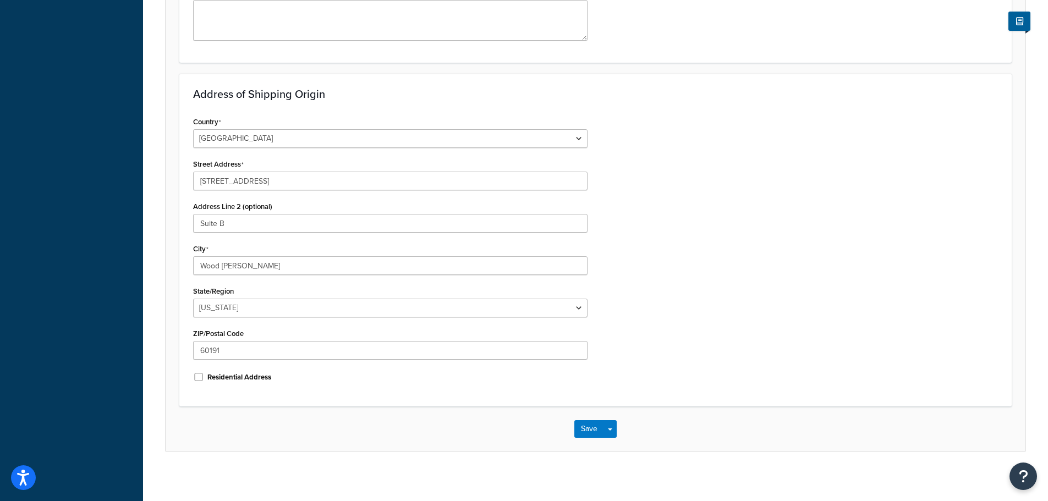
scroll to position [379, 0]
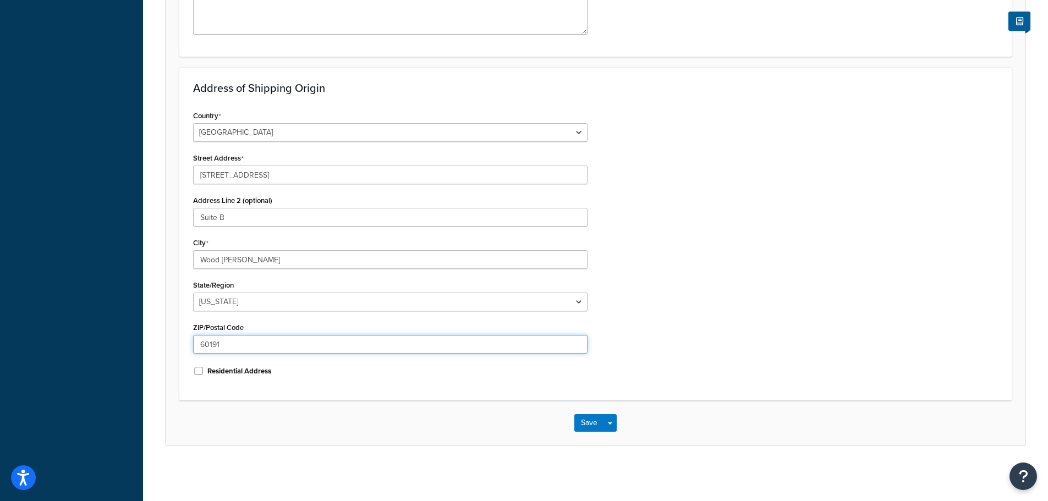
drag, startPoint x: 267, startPoint y: 338, endPoint x: 170, endPoint y: 346, distance: 97.1
click at [171, 346] on form "An origin is any location your products ship from, whether it’s vendors, wareho…" at bounding box center [596, 97] width 860 height 695
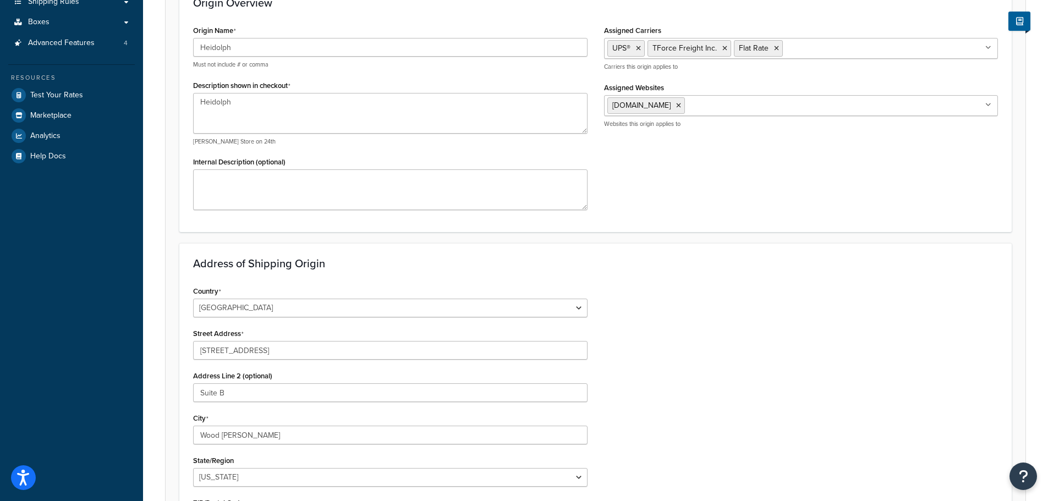
scroll to position [0, 0]
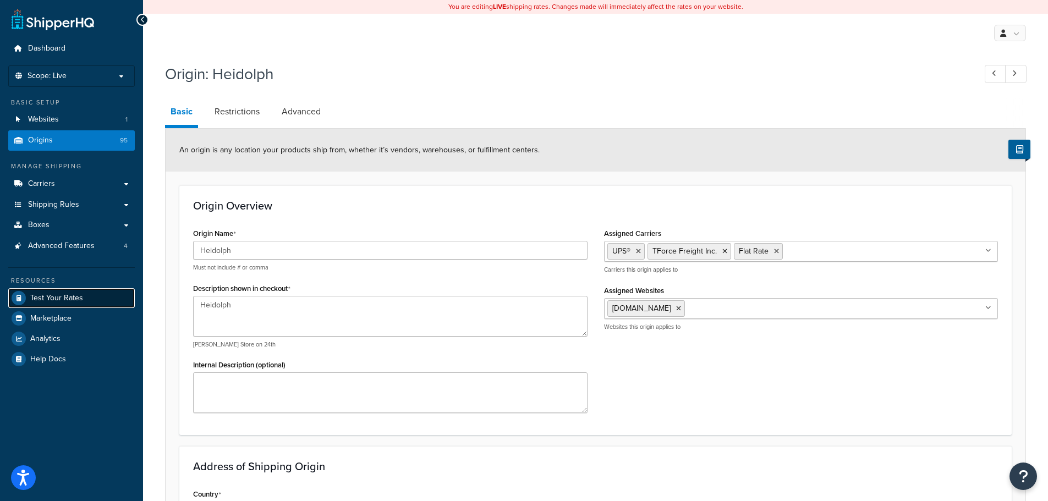
click at [57, 299] on span "Test Your Rates" at bounding box center [56, 298] width 53 height 9
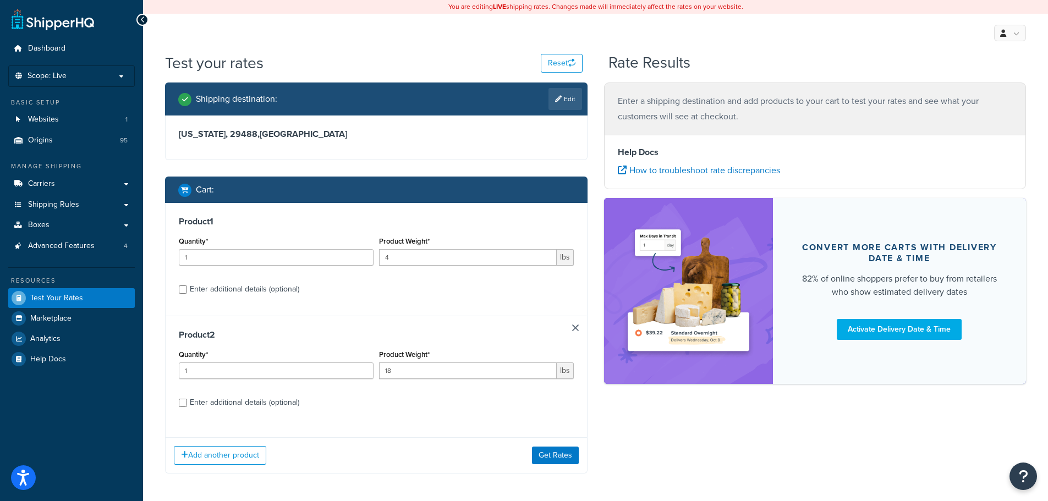
click at [240, 293] on div "Enter additional details (optional)" at bounding box center [244, 289] width 109 height 15
click at [187, 293] on input "Enter additional details (optional)" at bounding box center [183, 289] width 8 height 8
checkbox input "true"
select select "58108"
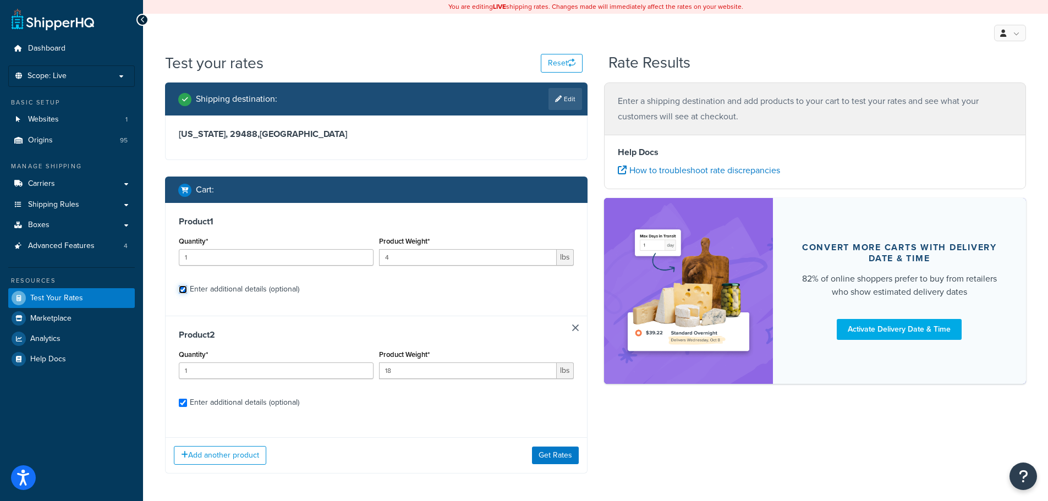
select select "58108"
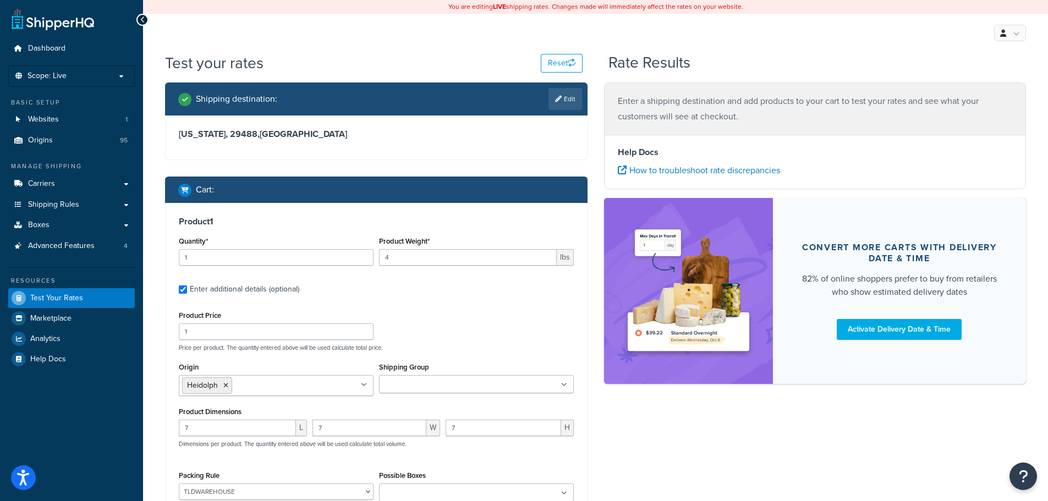
click at [241, 293] on div "Enter additional details (optional)" at bounding box center [244, 289] width 109 height 15
click at [187, 293] on input "Enter additional details (optional)" at bounding box center [183, 289] width 8 height 8
checkbox input "false"
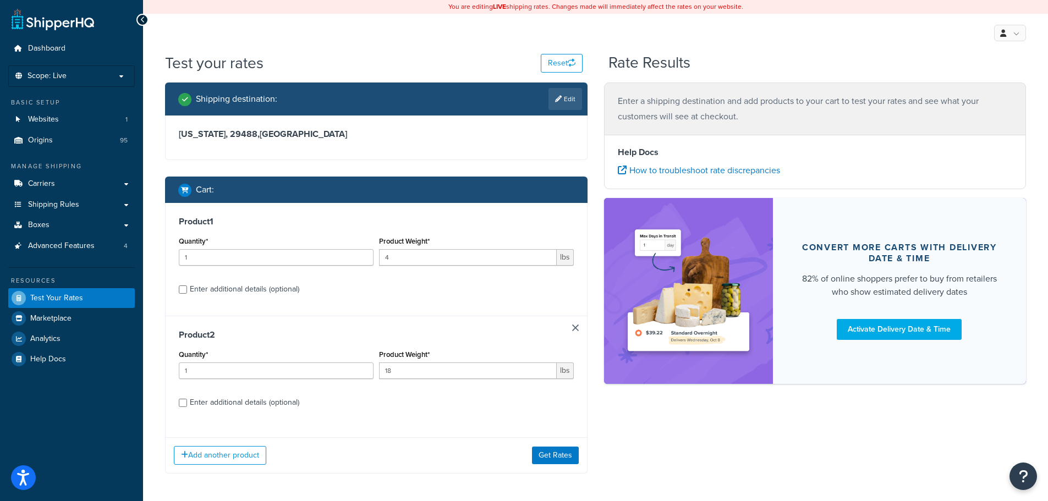
click at [240, 404] on div "Enter additional details (optional)" at bounding box center [244, 402] width 109 height 15
click at [187, 404] on input "Enter additional details (optional)" at bounding box center [183, 403] width 8 height 8
checkbox input "true"
select select "58108"
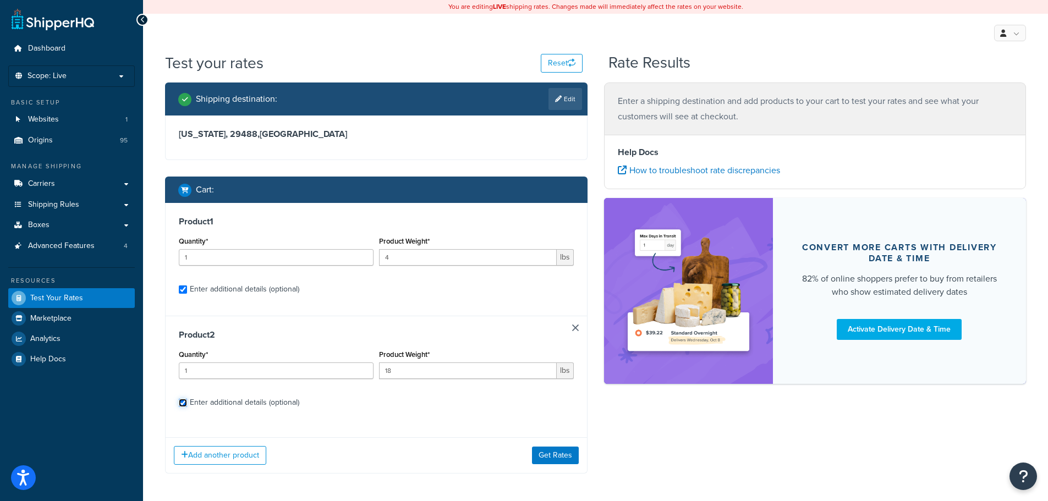
select select "58108"
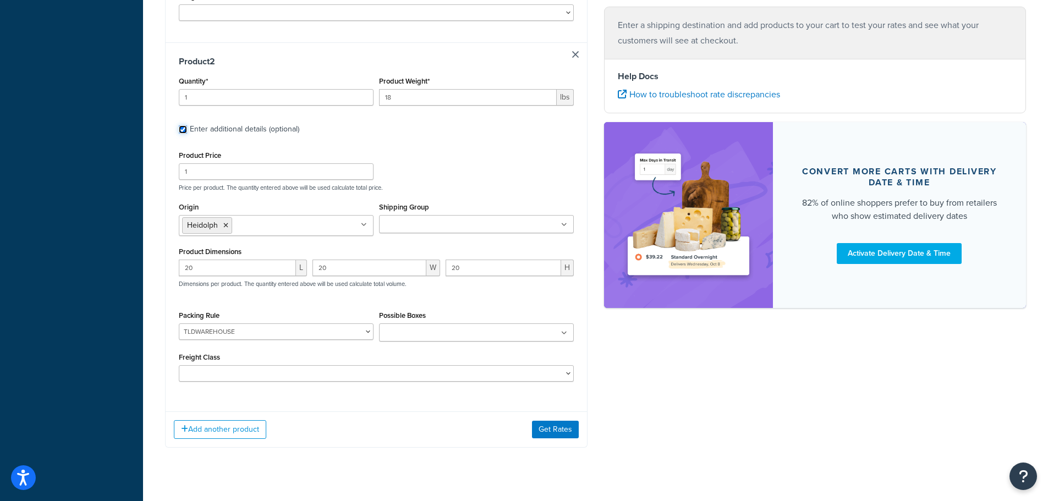
scroll to position [541, 0]
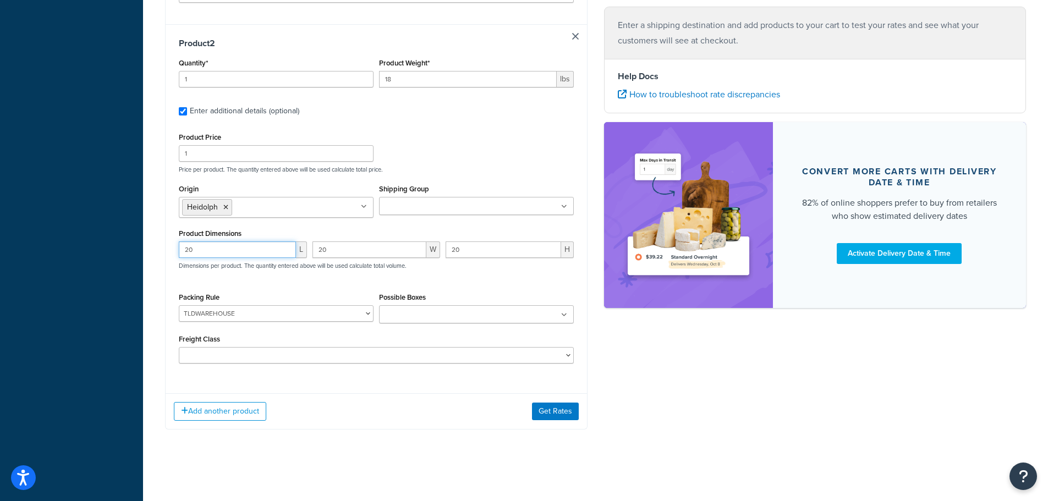
drag, startPoint x: 201, startPoint y: 255, endPoint x: 163, endPoint y: 247, distance: 38.8
type input "25"
type input "13"
type input "19"
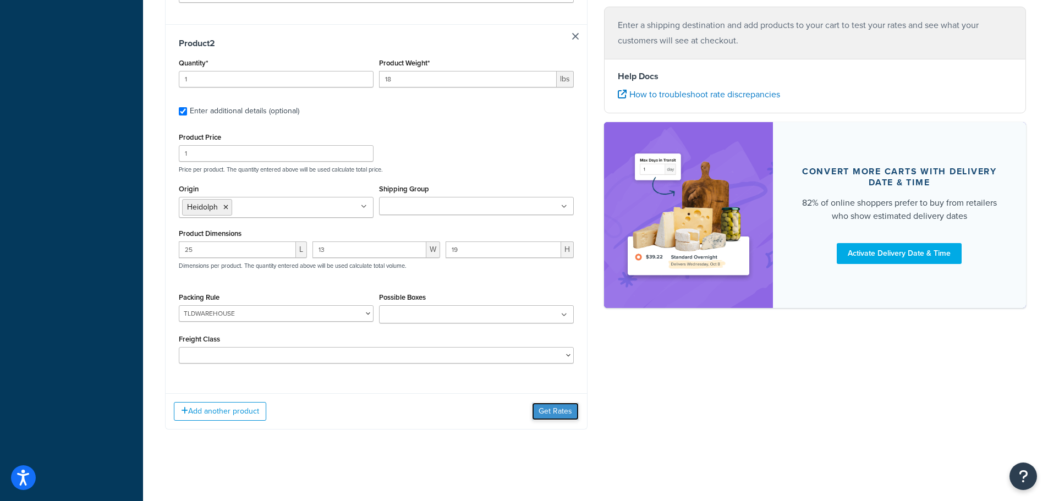
click at [557, 408] on button "Get Rates" at bounding box center [555, 412] width 47 height 18
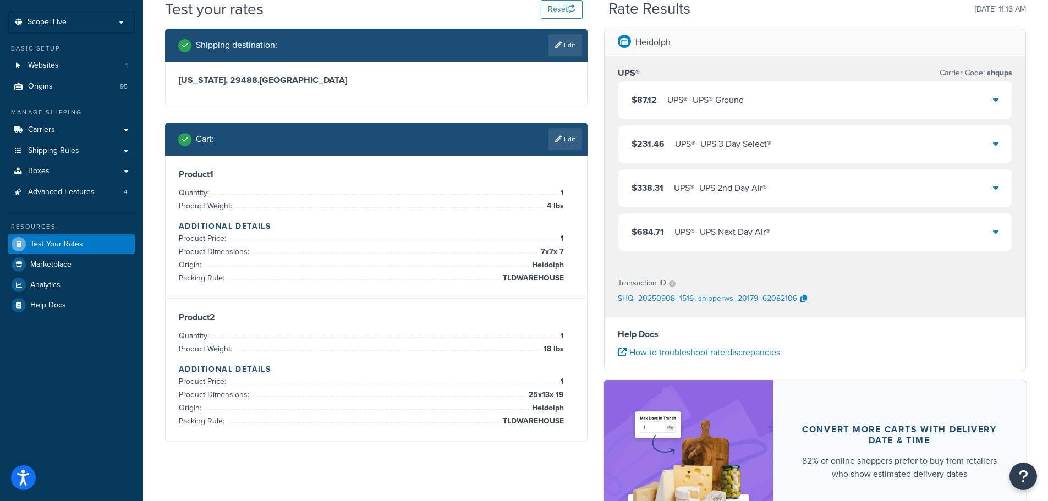
scroll to position [20, 0]
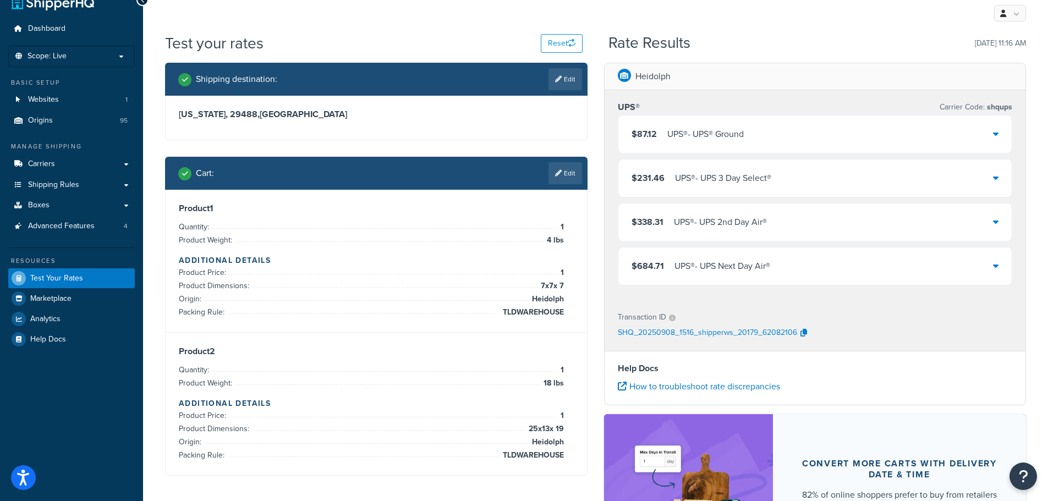
click at [740, 267] on div "UPS® - UPS Next Day Air®" at bounding box center [722, 265] width 96 height 15
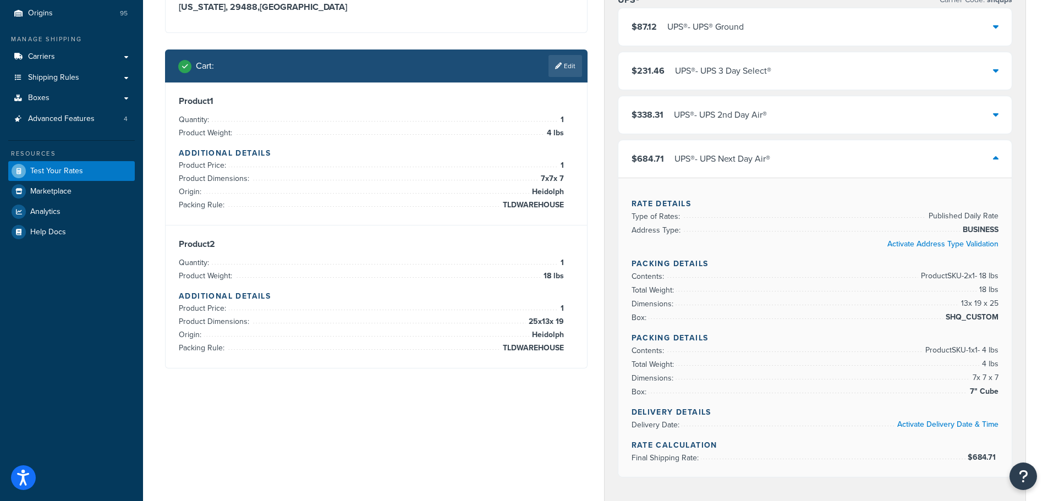
scroll to position [75, 0]
